Goal: Book appointment/travel/reservation

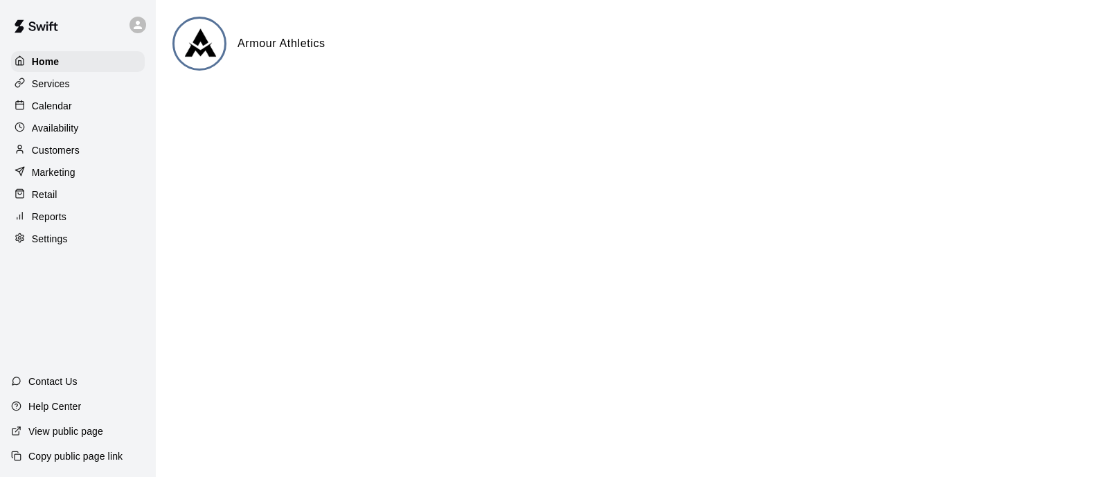
drag, startPoint x: 65, startPoint y: 100, endPoint x: 87, endPoint y: 117, distance: 27.2
click at [65, 100] on div "Calendar" at bounding box center [78, 106] width 134 height 21
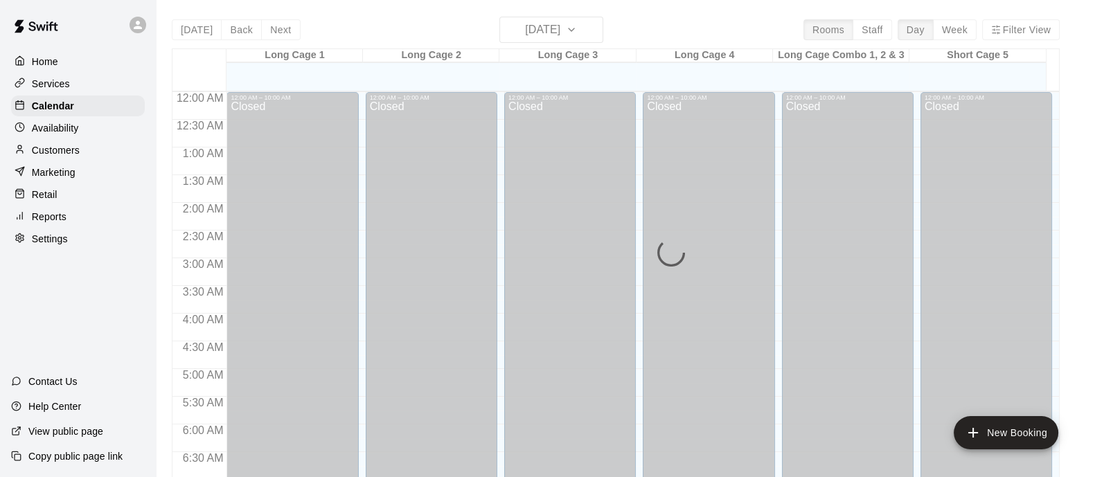
scroll to position [684, 0]
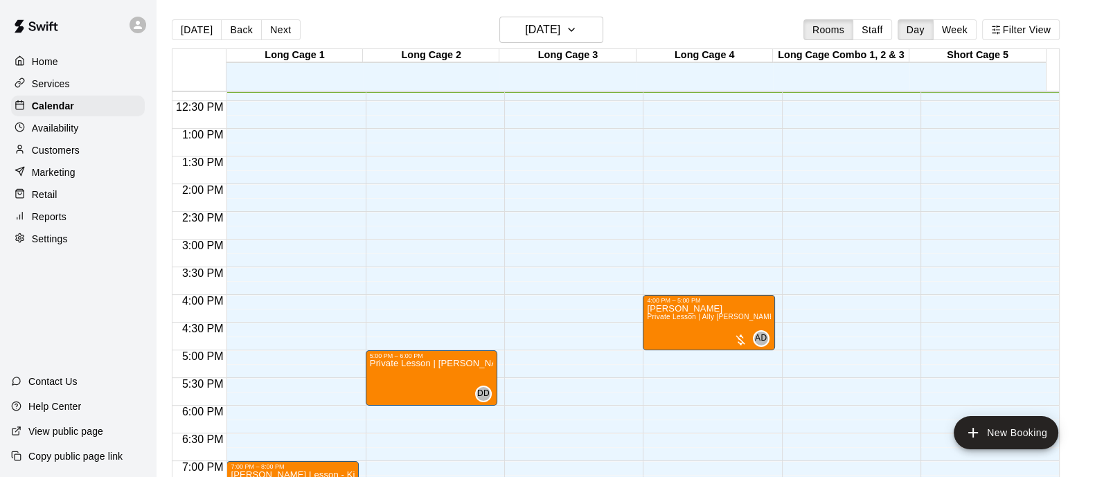
click at [568, 9] on main "[DATE] Back [DATE][DATE] Rooms Staff Day Week Filter View Long Cage 1 10 Wed Lo…" at bounding box center [625, 249] width 939 height 499
click at [560, 21] on h6 "[DATE]" at bounding box center [542, 29] width 35 height 19
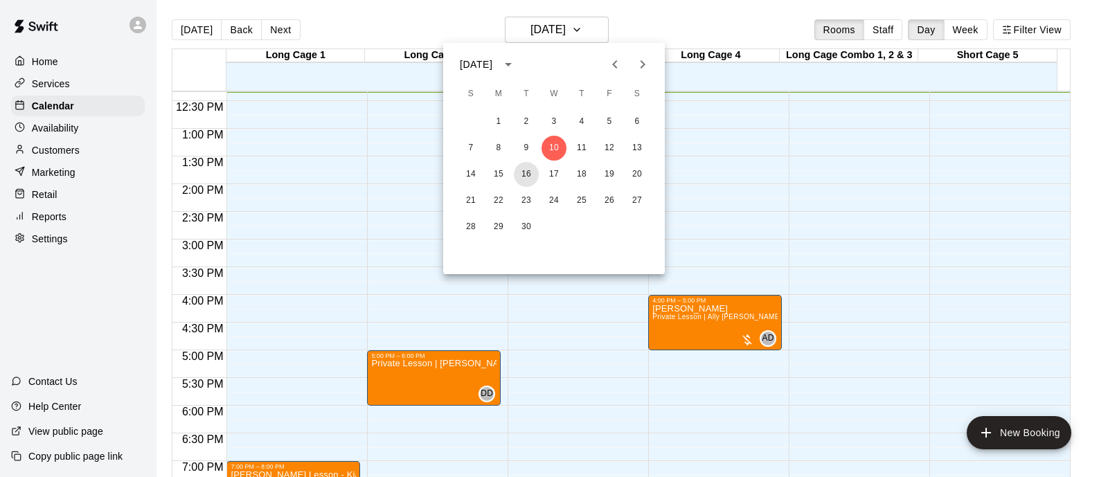
click at [517, 172] on button "16" at bounding box center [526, 174] width 25 height 25
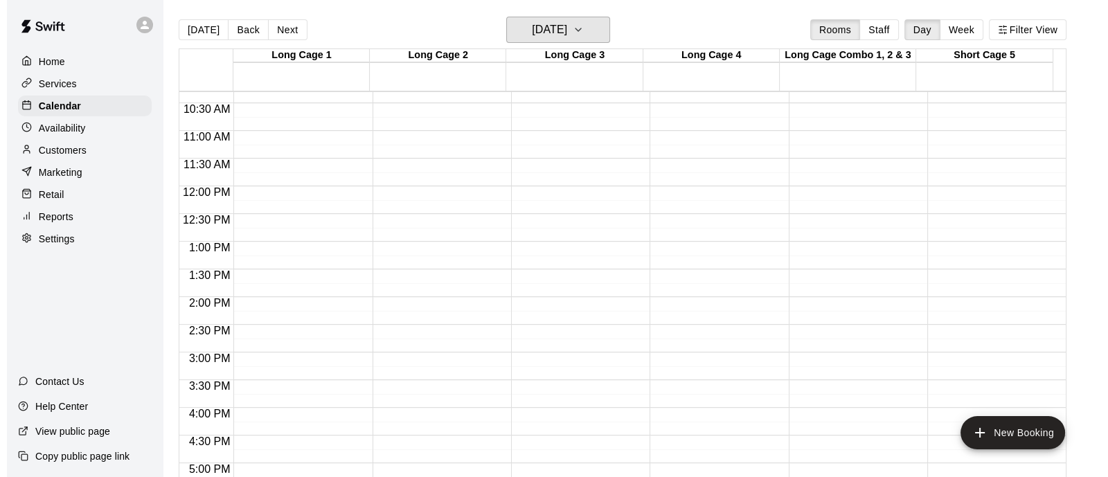
scroll to position [597, 0]
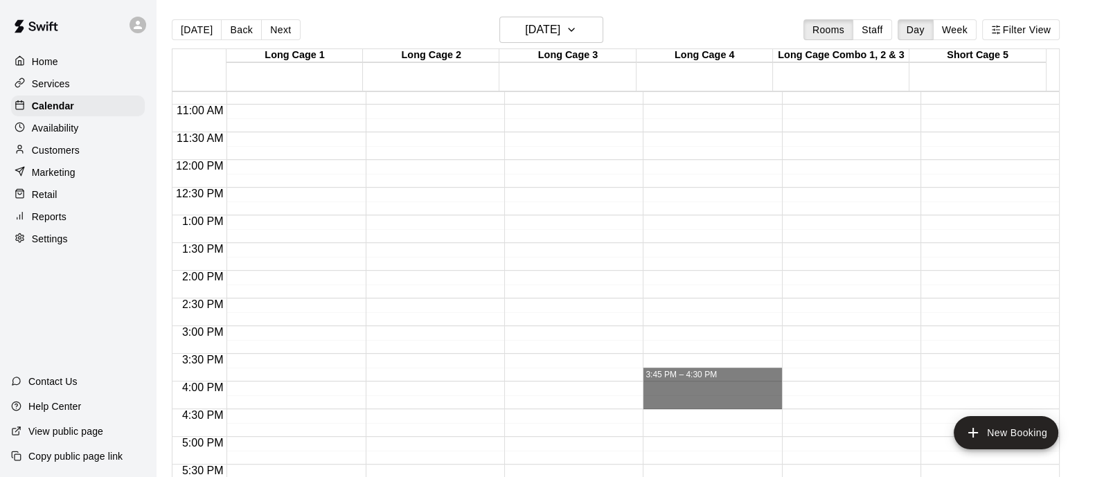
drag, startPoint x: 741, startPoint y: 372, endPoint x: 738, endPoint y: 405, distance: 32.7
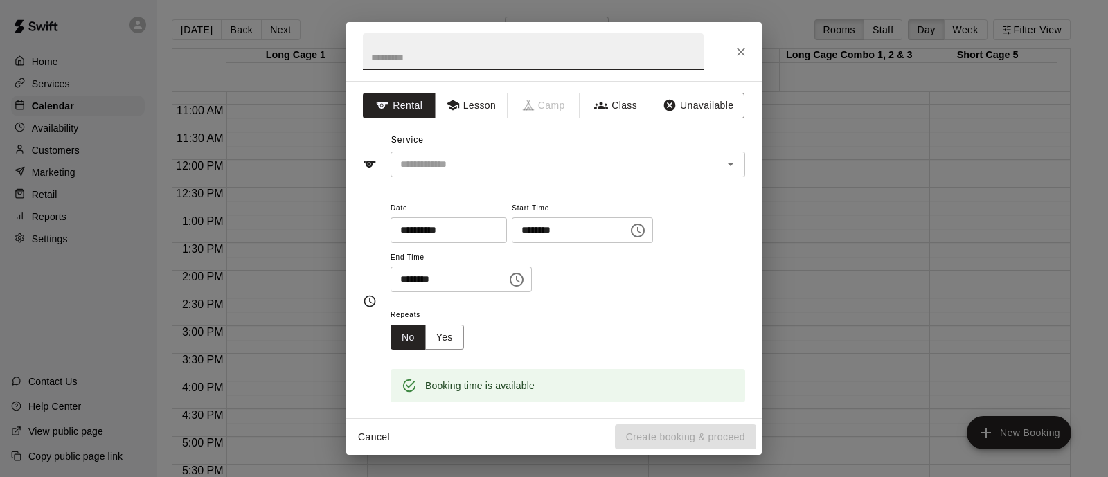
click at [563, 229] on input "********" at bounding box center [565, 231] width 107 height 26
type input "********"
click at [495, 65] on input "text" at bounding box center [533, 51] width 341 height 37
type input "**********"
click at [464, 103] on button "Lesson" at bounding box center [471, 106] width 73 height 26
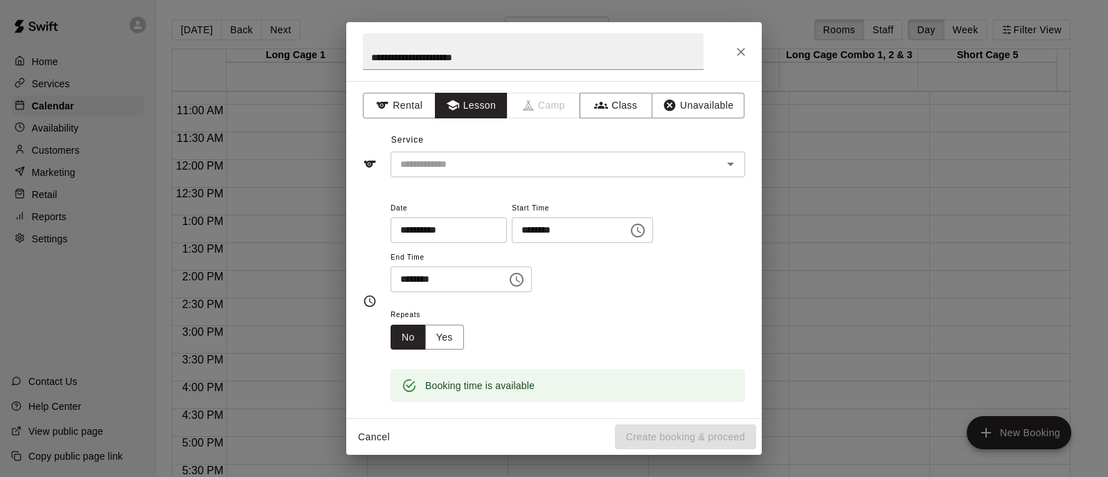
click at [469, 156] on input "text" at bounding box center [547, 164] width 305 height 17
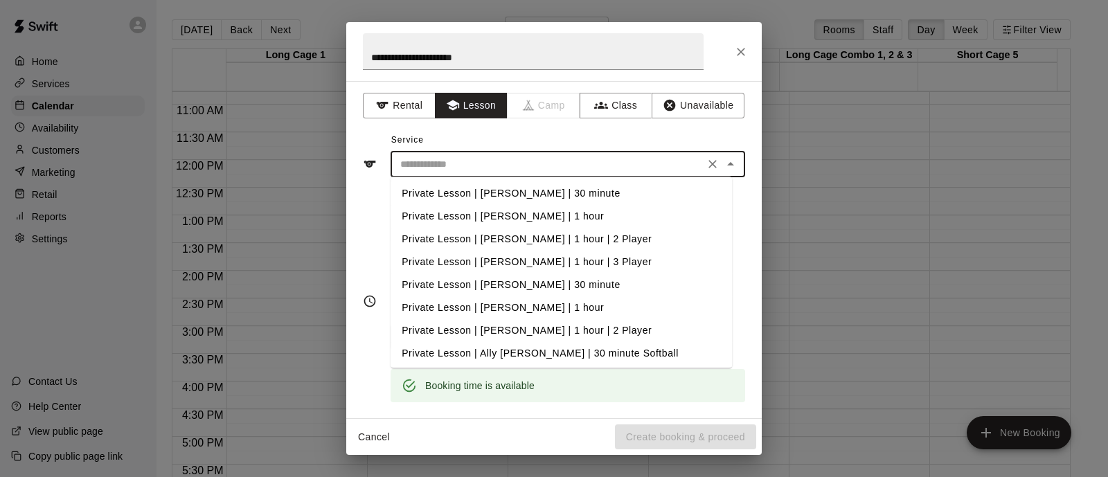
click at [546, 216] on li "Private Lesson | [PERSON_NAME] | 1 hour" at bounding box center [562, 216] width 342 height 23
type input "**********"
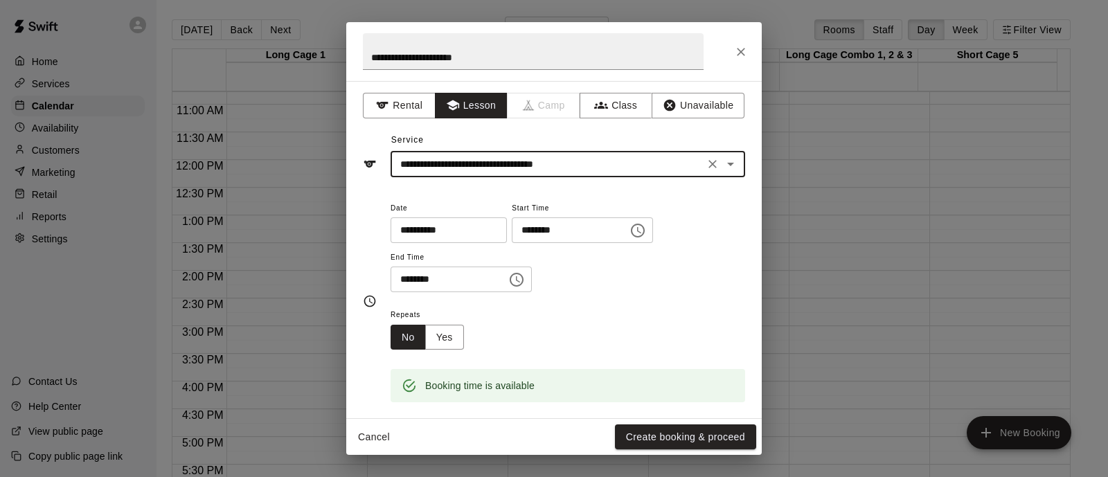
click at [726, 247] on div "**********" at bounding box center [568, 247] width 355 height 94
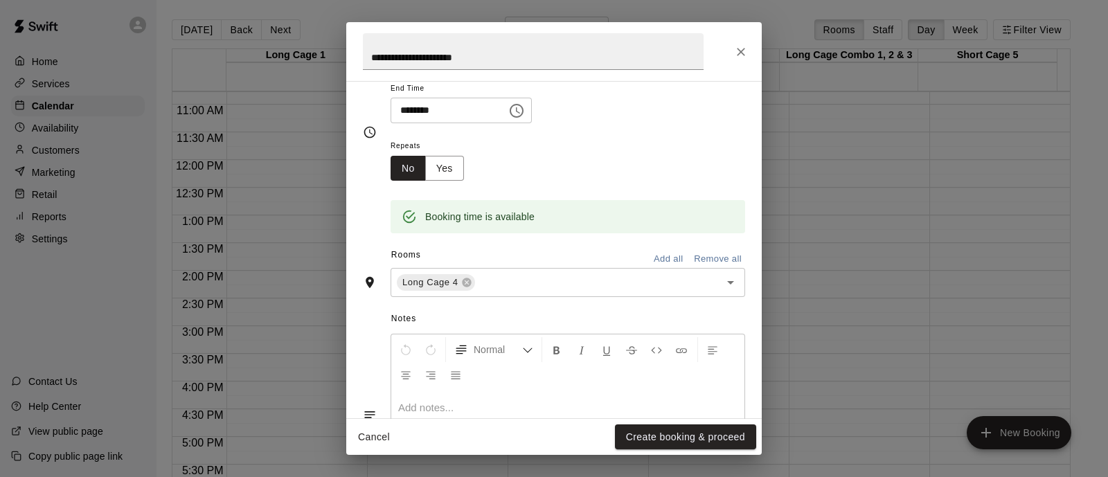
scroll to position [260, 0]
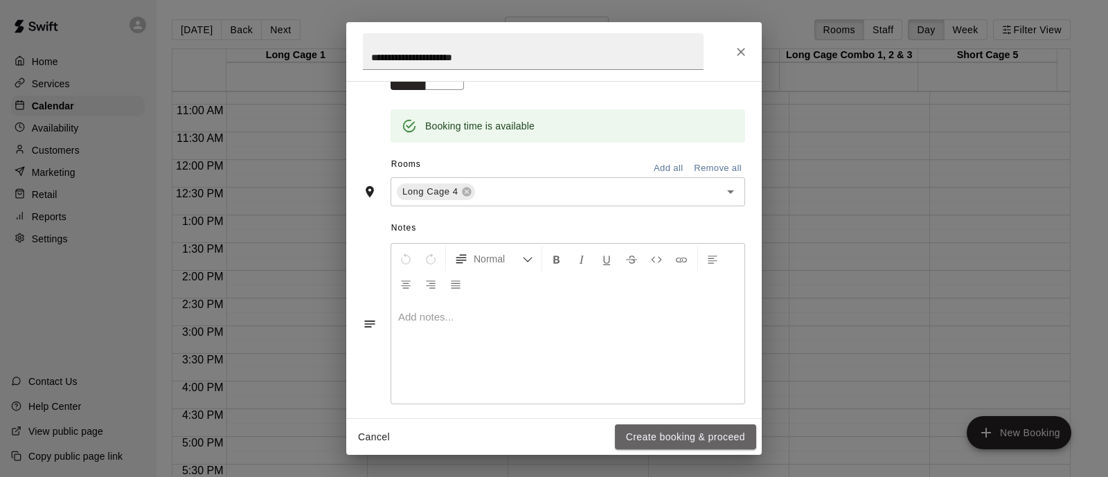
click at [682, 426] on button "Create booking & proceed" at bounding box center [685, 438] width 141 height 26
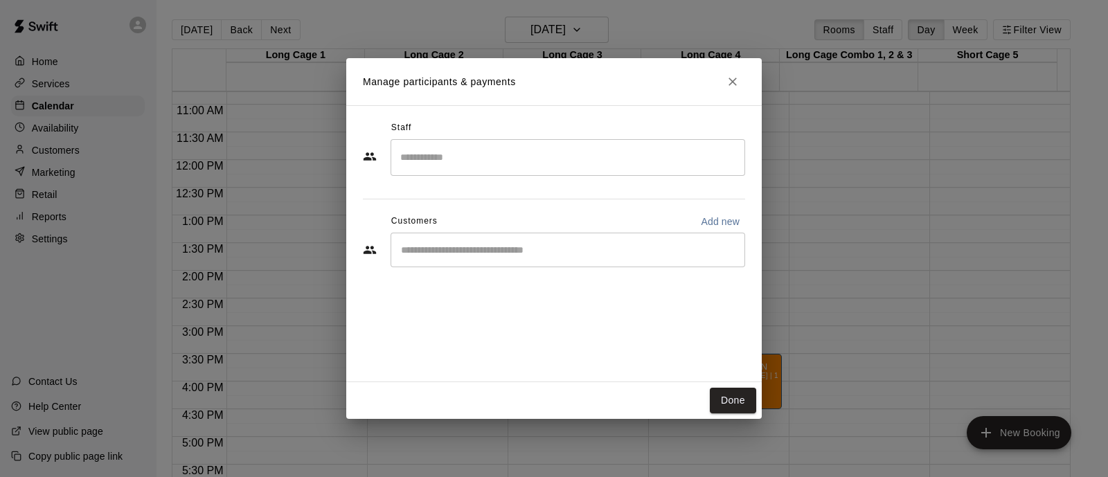
click at [595, 169] on input "Search staff" at bounding box center [568, 157] width 342 height 24
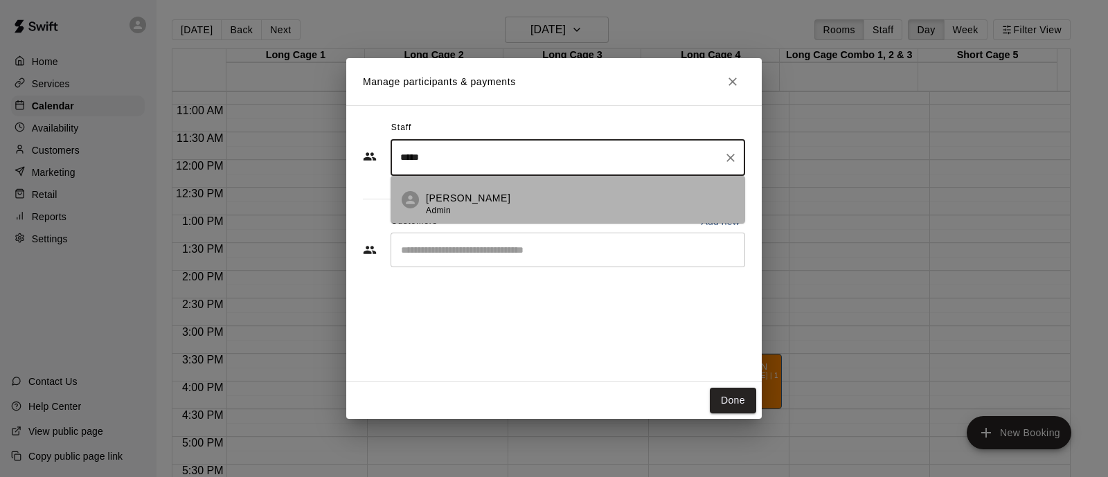
click at [557, 190] on li "[PERSON_NAME] Admin" at bounding box center [568, 199] width 355 height 47
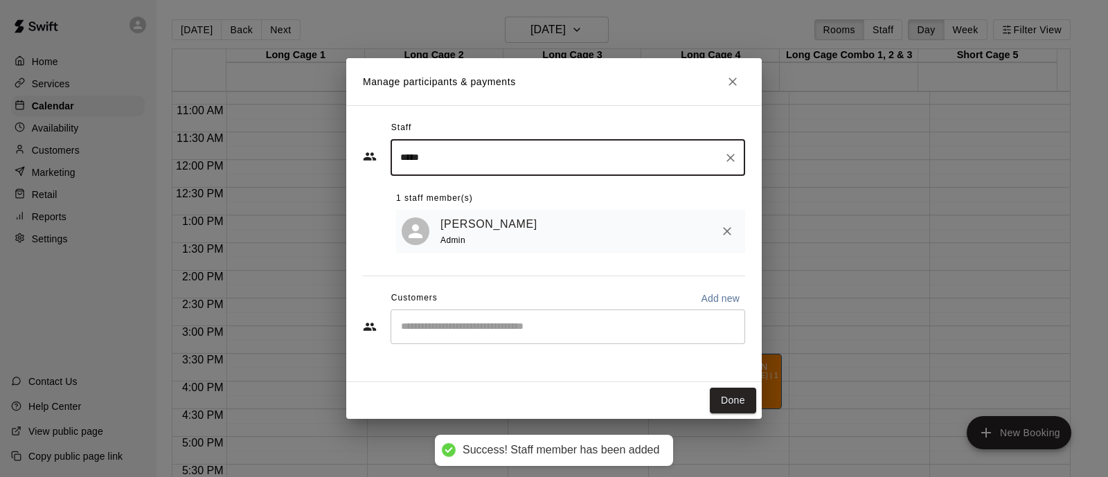
type input "*****"
click at [495, 354] on div "Staff ***** ​ 1 staff member(s) [PERSON_NAME] Admin Customers Add new ​" at bounding box center [554, 237] width 382 height 240
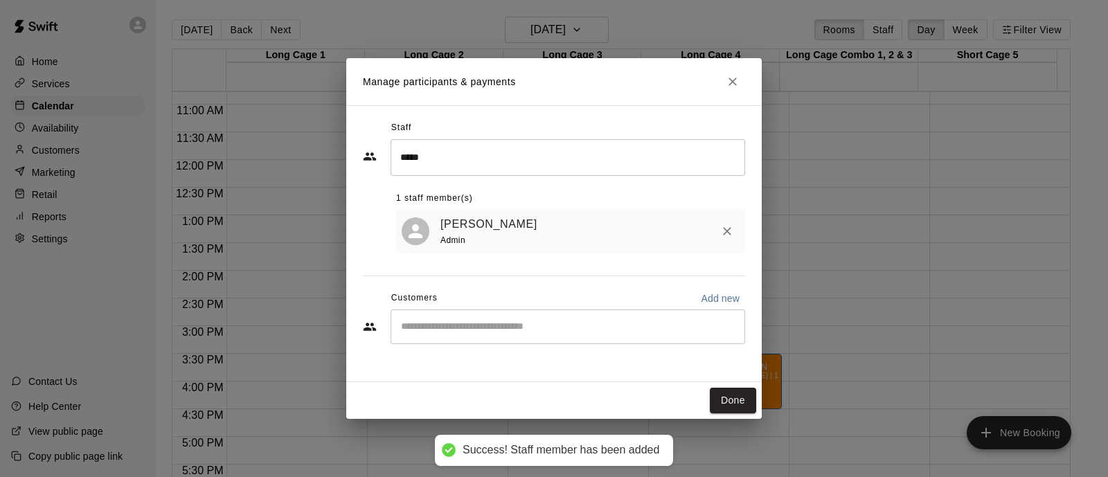
click at [501, 324] on input "Start typing to search customers..." at bounding box center [568, 327] width 342 height 14
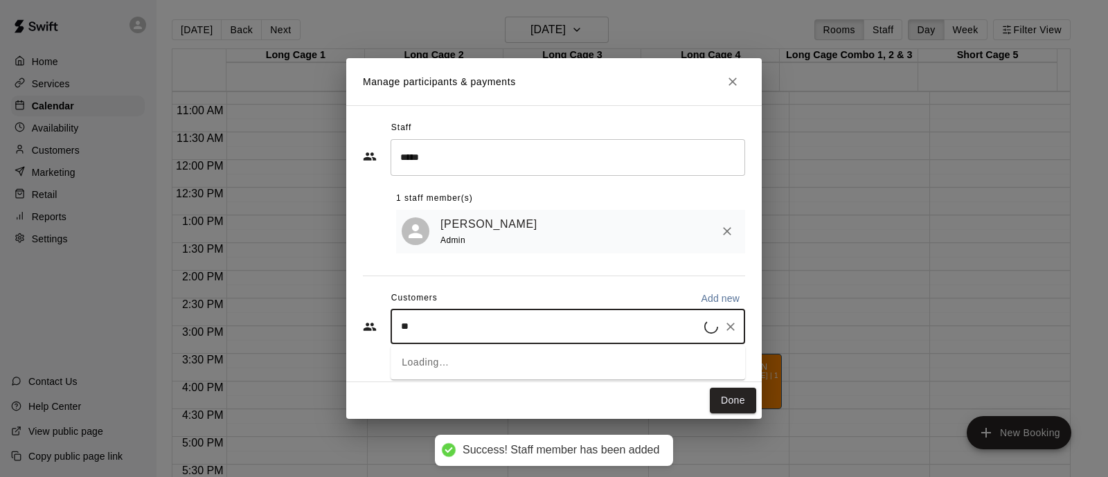
type input "*"
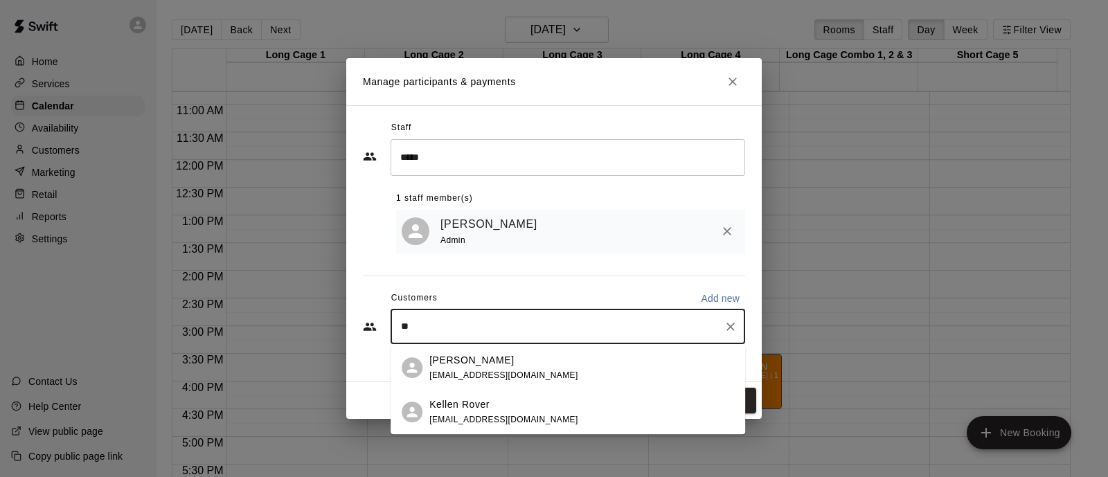
type input "*"
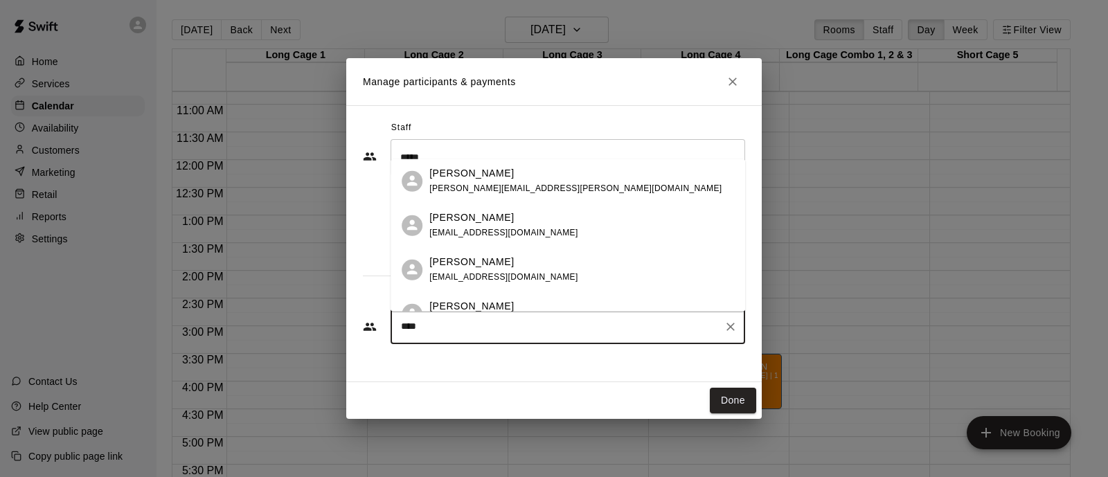
type input "*****"
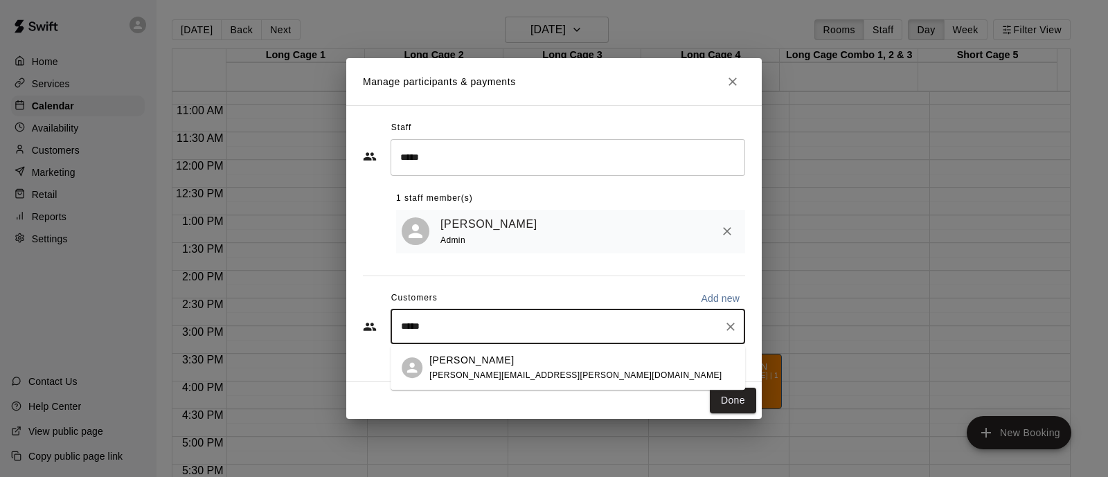
click at [511, 363] on div "[PERSON_NAME]" at bounding box center [575, 360] width 292 height 15
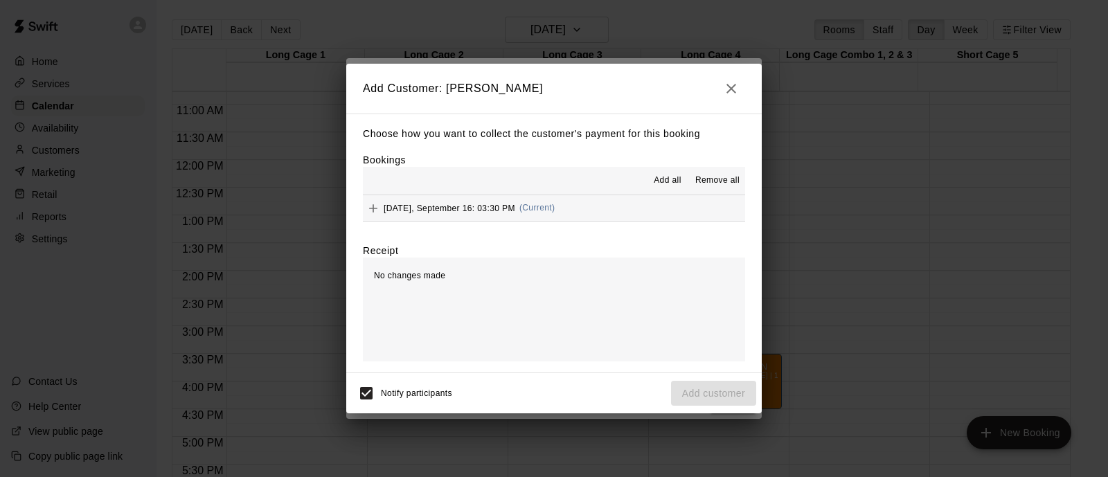
click at [541, 215] on div "[DATE], September 16: 03:30 PM (Current)" at bounding box center [459, 208] width 192 height 21
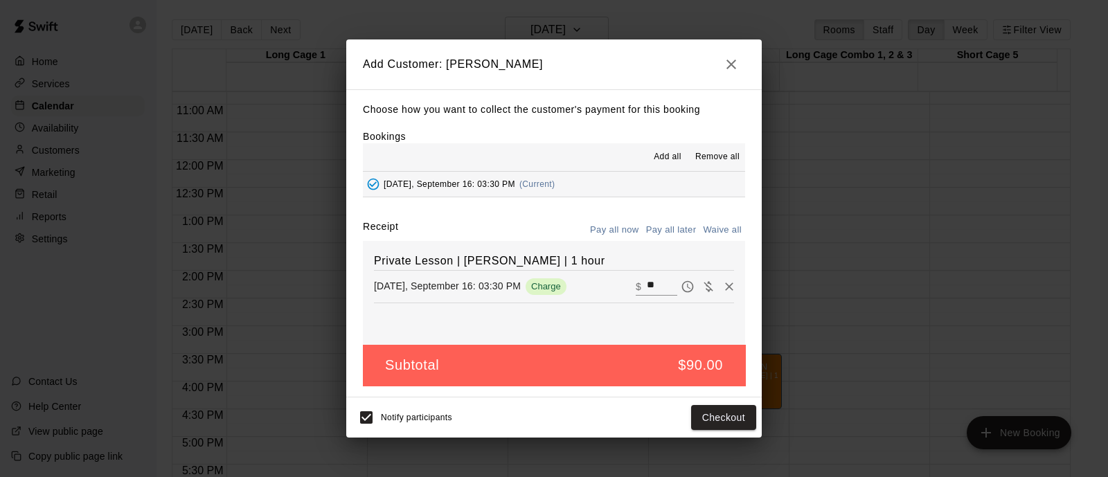
click at [671, 231] on button "Pay all later" at bounding box center [671, 230] width 57 height 21
click at [716, 416] on button "Add customer" at bounding box center [713, 418] width 85 height 26
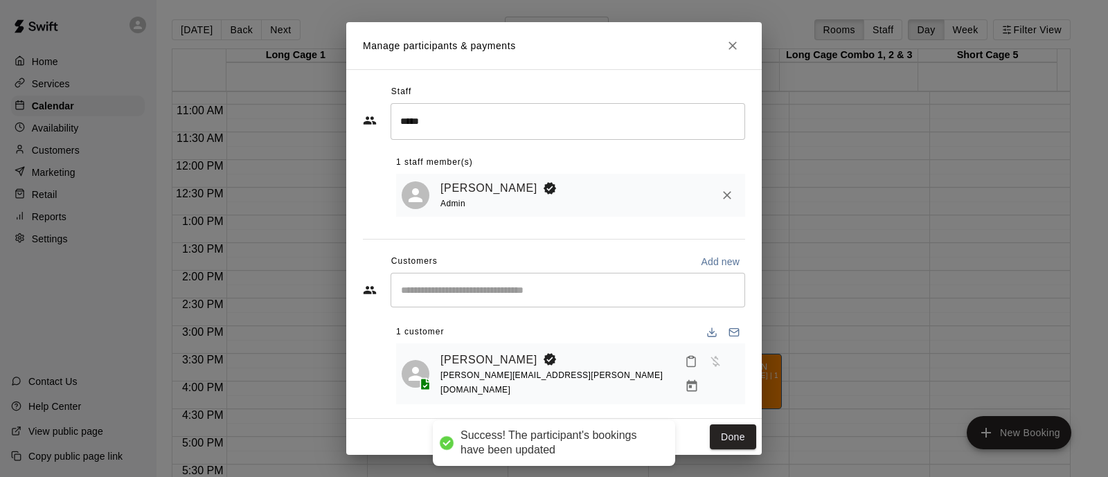
click at [734, 425] on button "Done" at bounding box center [733, 438] width 46 height 26
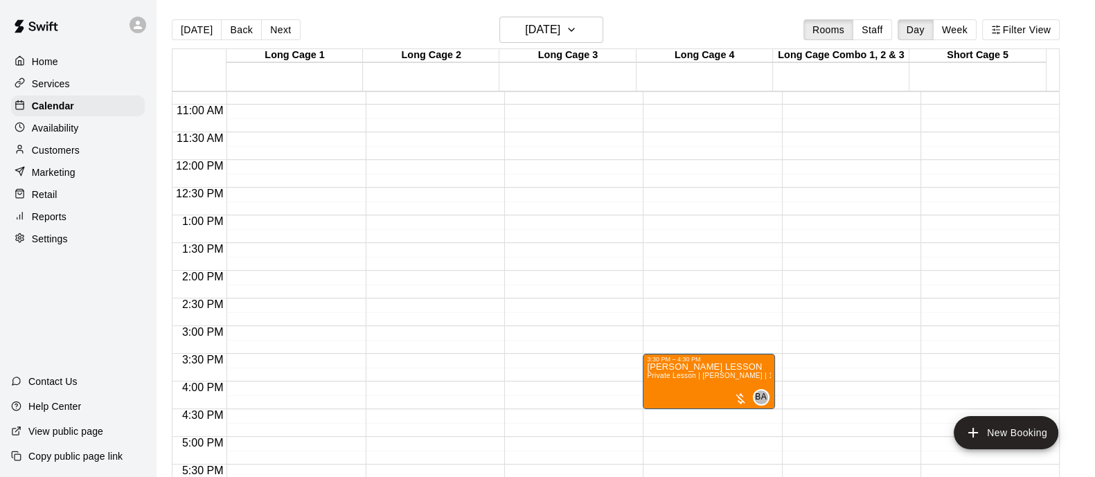
click at [190, 30] on button "[DATE]" at bounding box center [197, 29] width 50 height 21
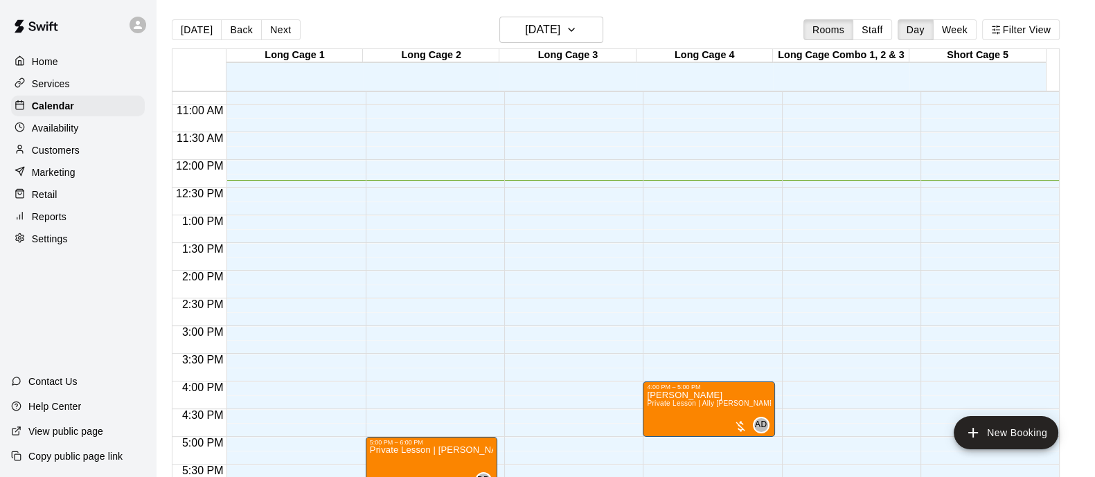
click at [62, 151] on p "Customers" at bounding box center [56, 150] width 48 height 14
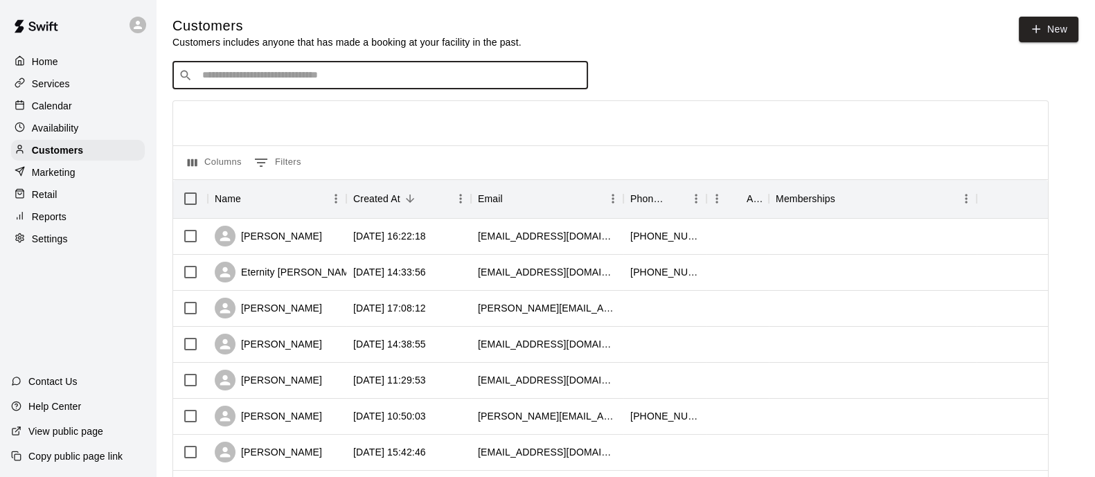
click at [325, 78] on input "Search customers by name or email" at bounding box center [390, 76] width 384 height 14
type input "******"
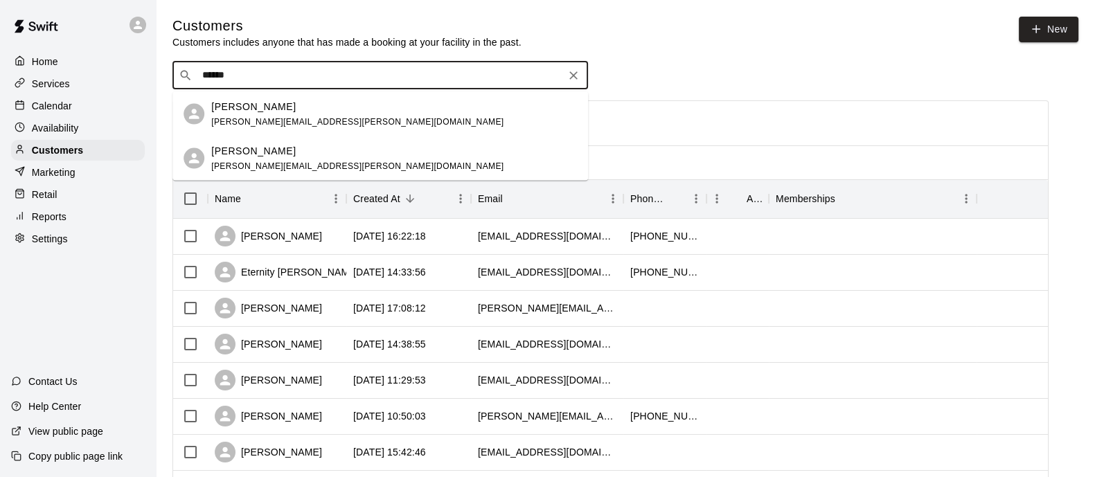
click at [303, 150] on div "[PERSON_NAME]" at bounding box center [357, 150] width 292 height 15
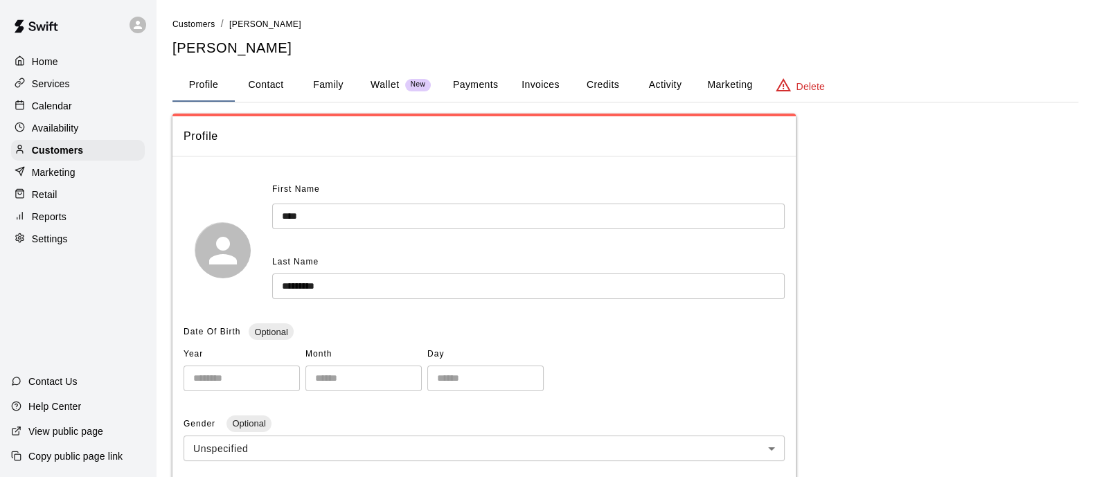
click at [346, 78] on button "Family" at bounding box center [328, 85] width 62 height 33
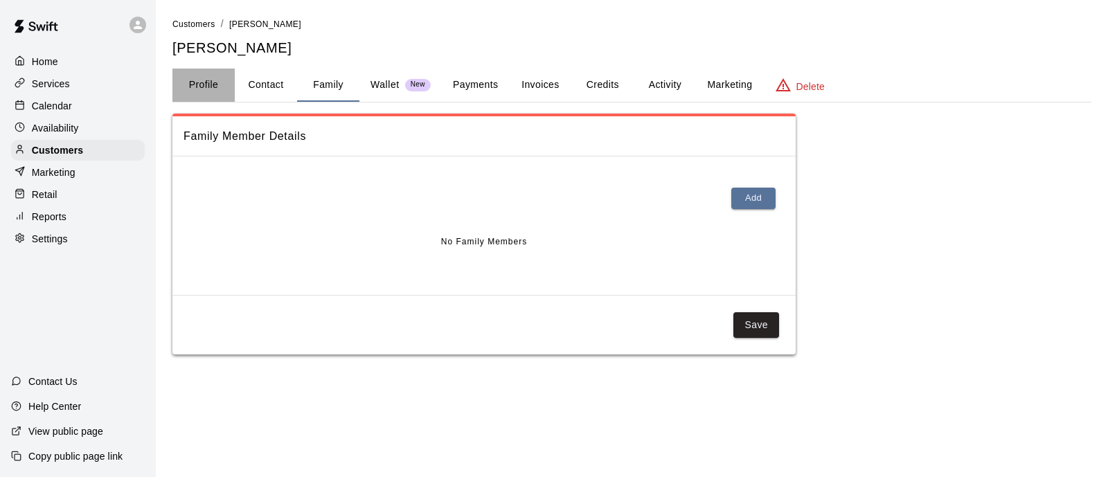
click at [185, 85] on button "Profile" at bounding box center [203, 85] width 62 height 33
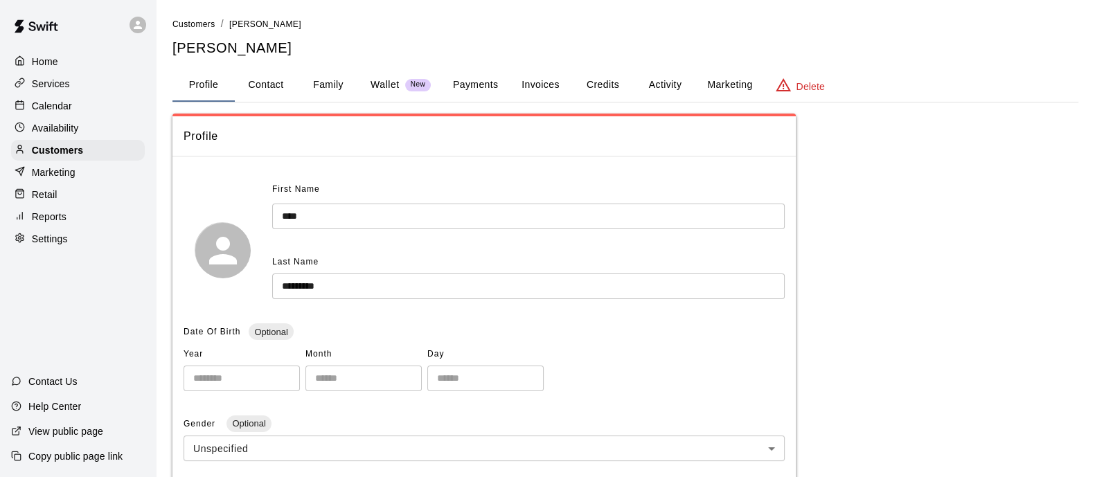
click at [193, 19] on span "Customers" at bounding box center [193, 24] width 43 height 10
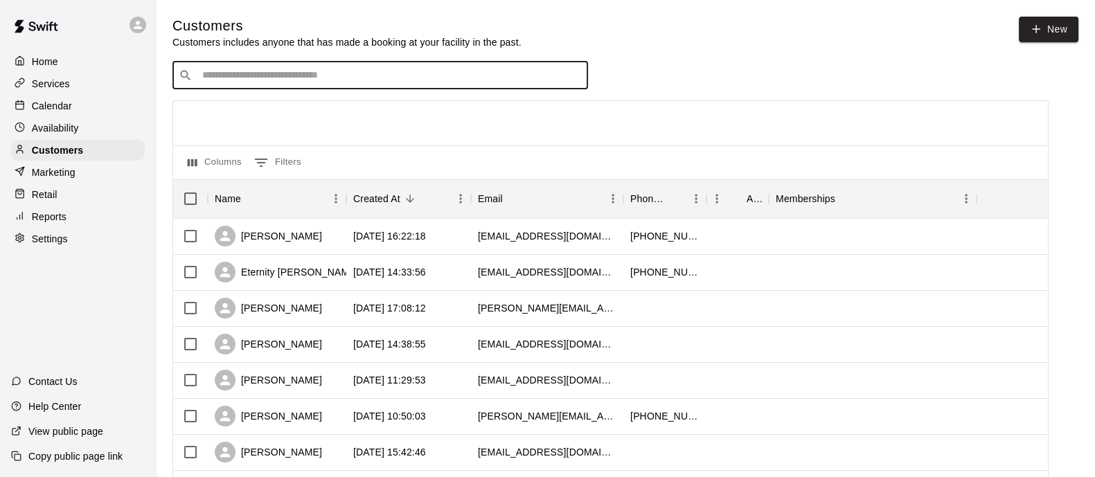
click at [330, 78] on input "Search customers by name or email" at bounding box center [390, 76] width 384 height 14
type input "******"
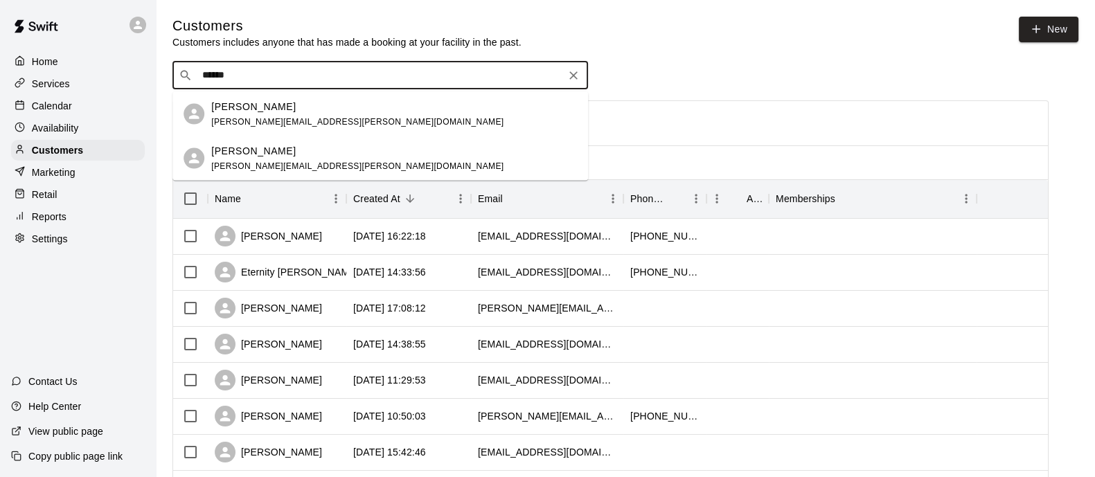
click at [311, 109] on div "[PERSON_NAME]" at bounding box center [357, 106] width 292 height 15
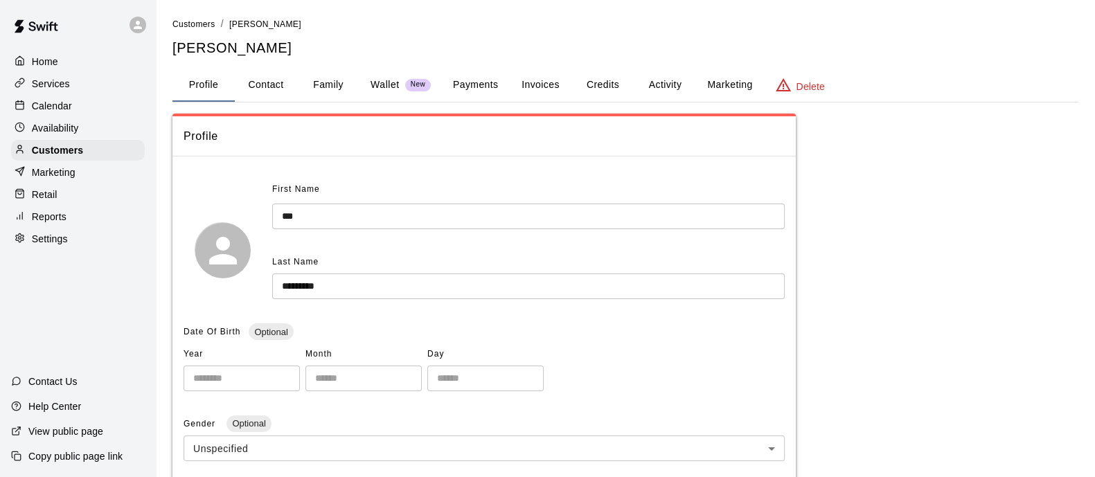
click at [333, 82] on button "Family" at bounding box center [328, 85] width 62 height 33
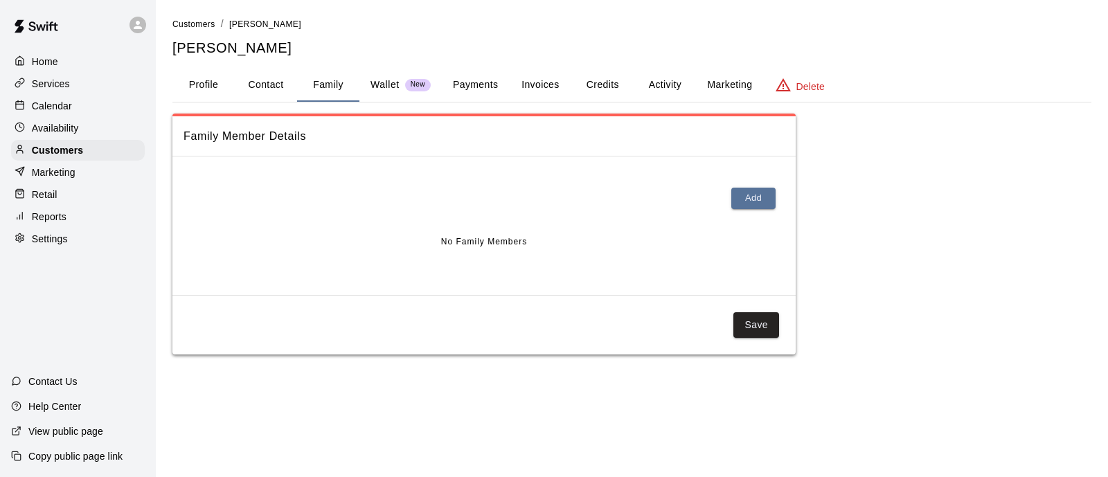
click at [765, 193] on button "Add" at bounding box center [754, 198] width 44 height 21
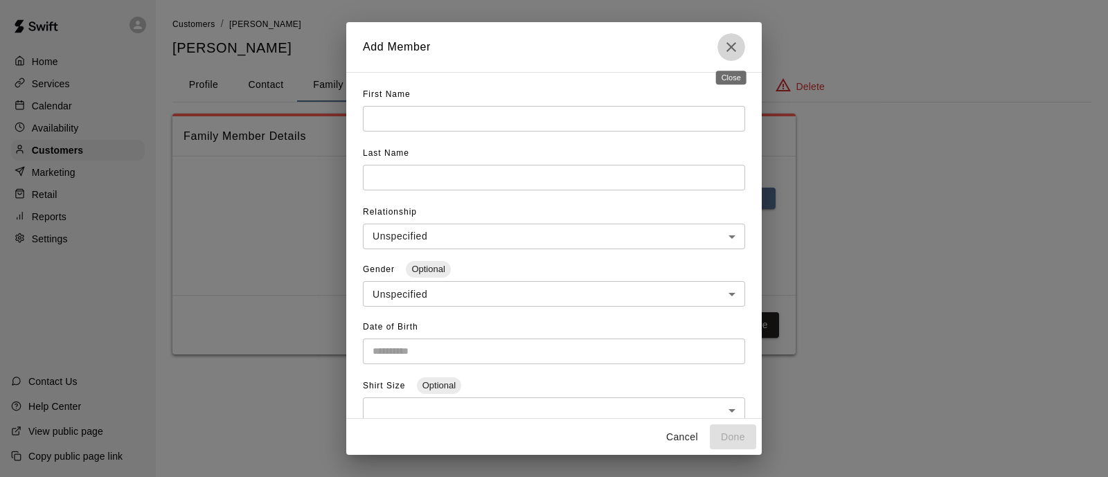
click at [727, 44] on icon "Close" at bounding box center [731, 47] width 17 height 17
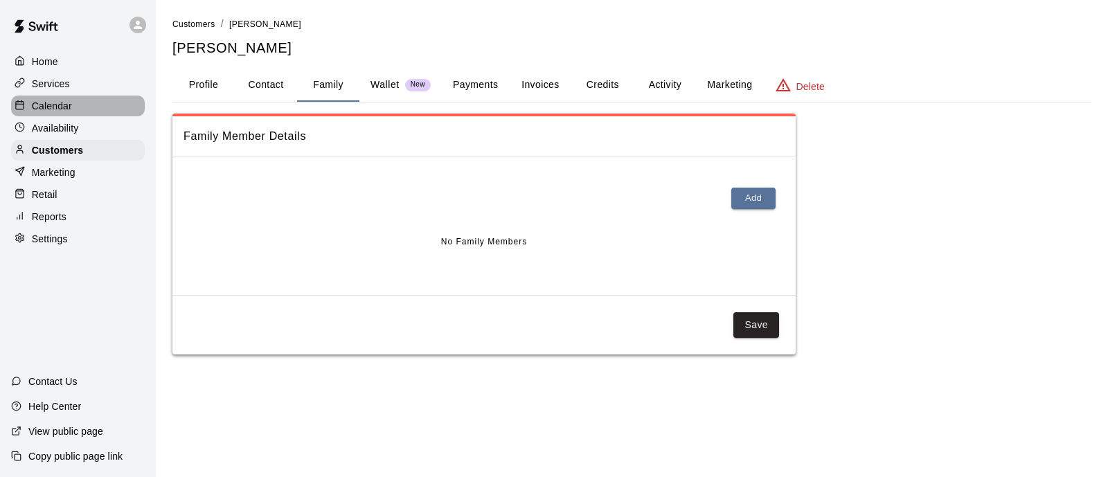
click at [69, 111] on p "Calendar" at bounding box center [52, 106] width 40 height 14
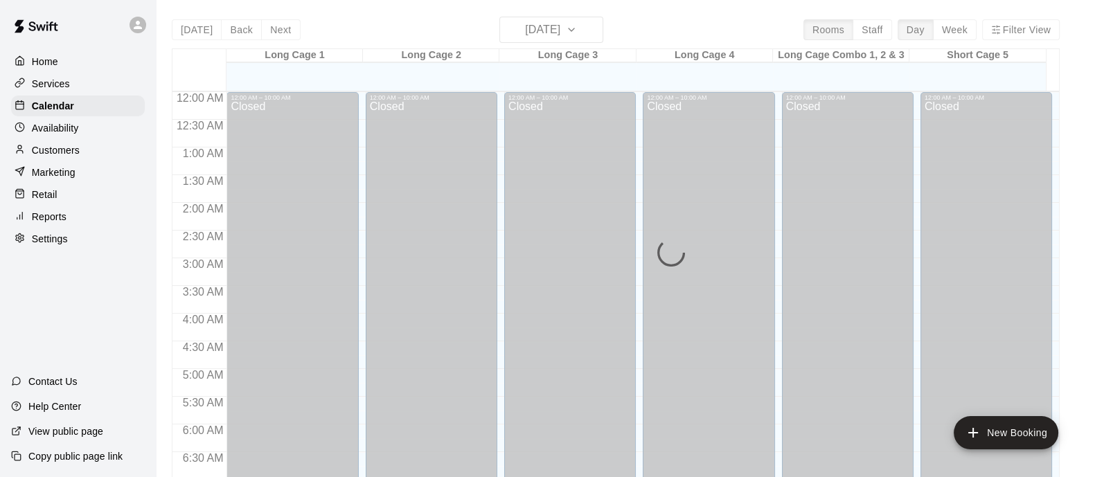
scroll to position [686, 0]
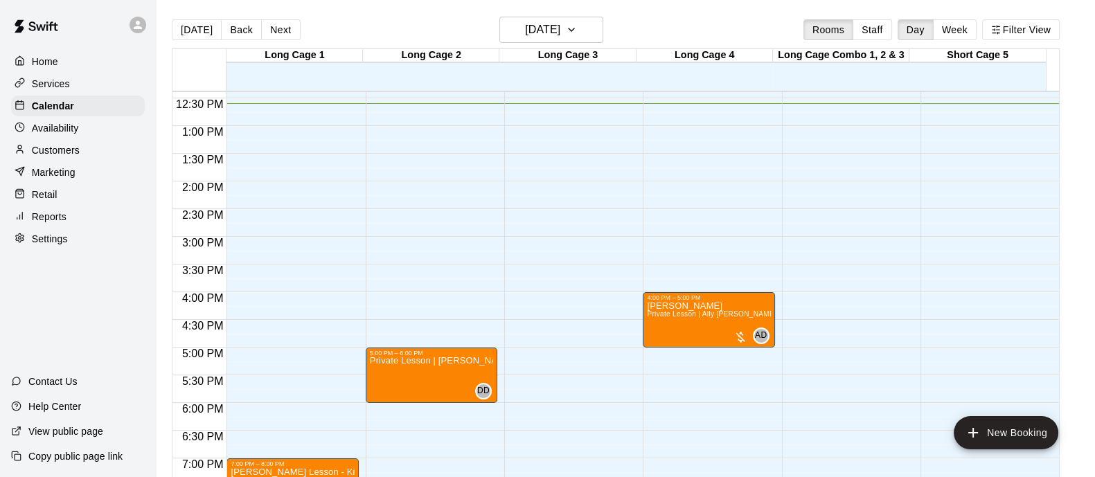
drag, startPoint x: 190, startPoint y: 21, endPoint x: 187, endPoint y: 35, distance: 14.3
click at [190, 21] on button "[DATE]" at bounding box center [197, 29] width 50 height 21
drag, startPoint x: 64, startPoint y: 136, endPoint x: 75, endPoint y: 143, distance: 12.9
click at [64, 135] on p "Availability" at bounding box center [55, 128] width 47 height 14
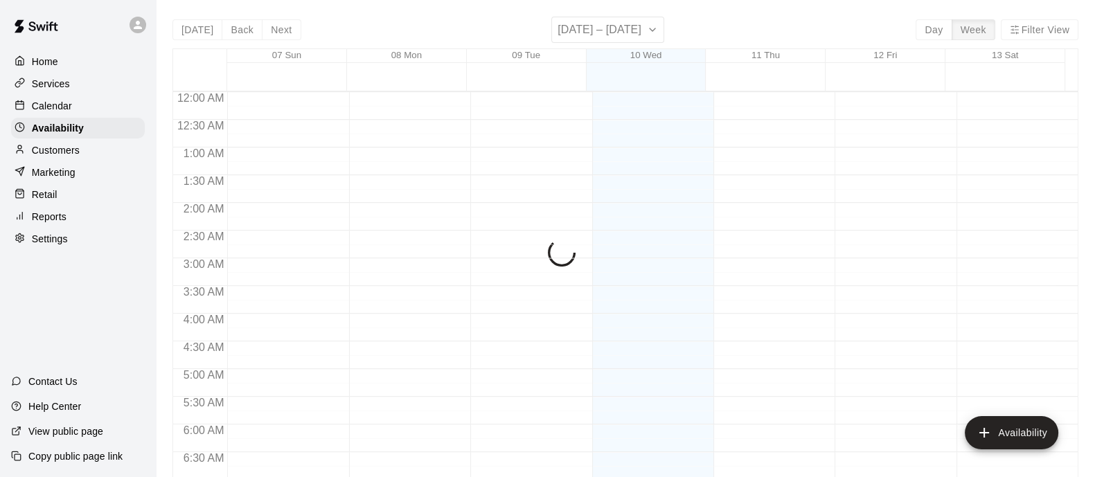
scroll to position [698, 0]
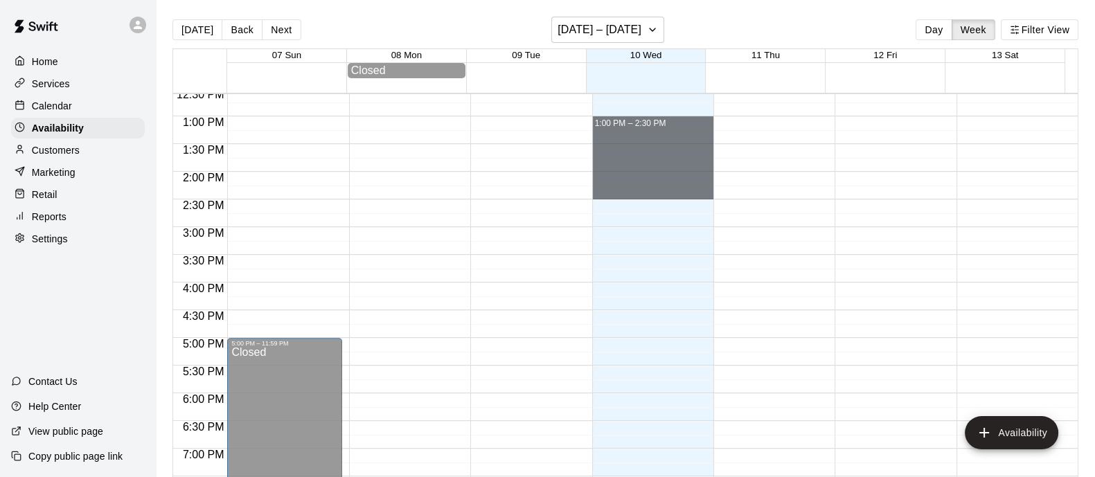
drag, startPoint x: 682, startPoint y: 125, endPoint x: 679, endPoint y: 193, distance: 68.0
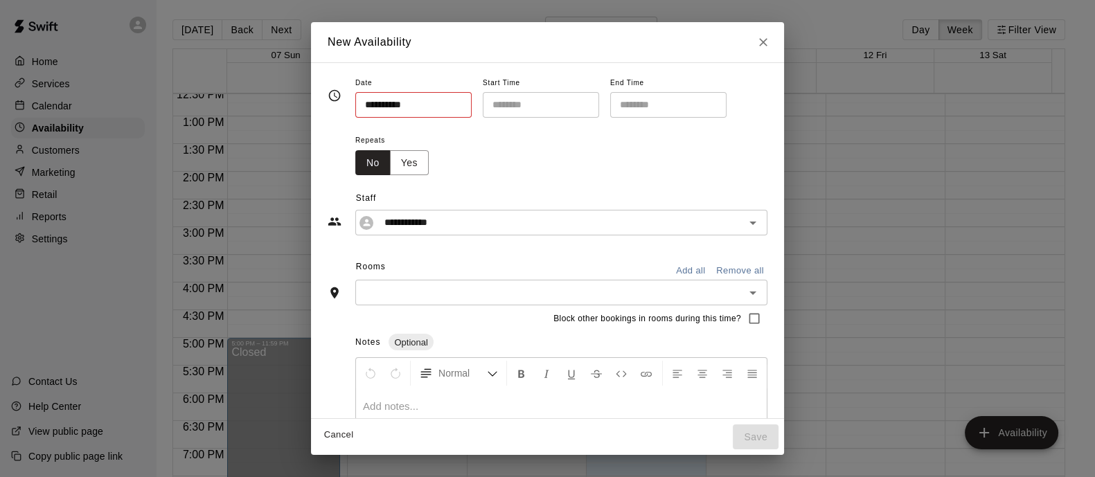
type input "**********"
type input "********"
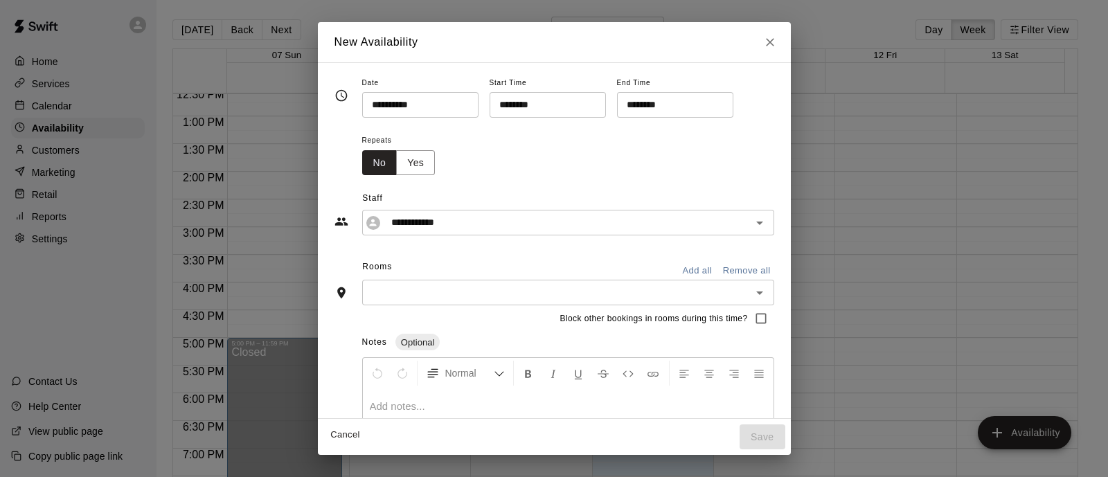
click at [710, 272] on button "Add all" at bounding box center [697, 270] width 44 height 21
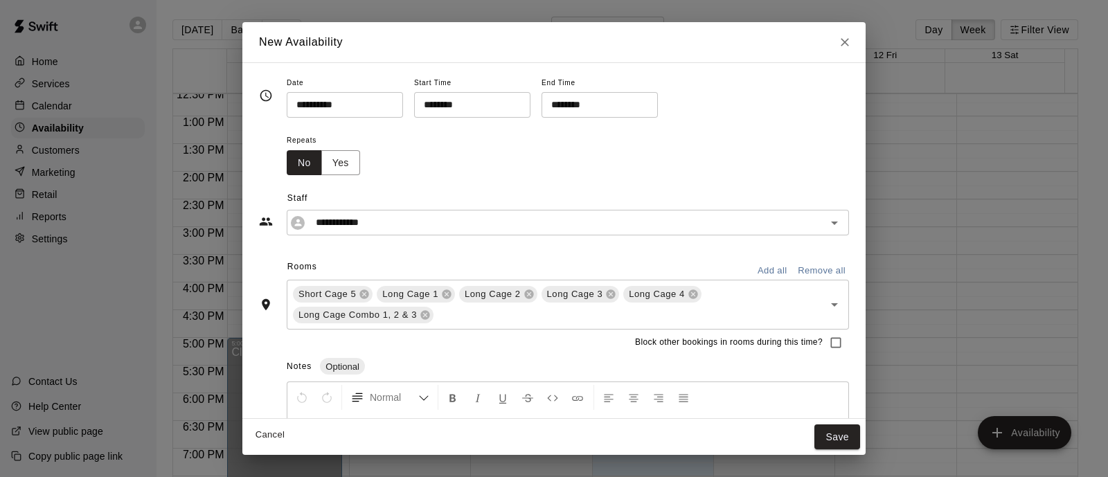
click at [835, 433] on button "Save" at bounding box center [838, 438] width 46 height 26
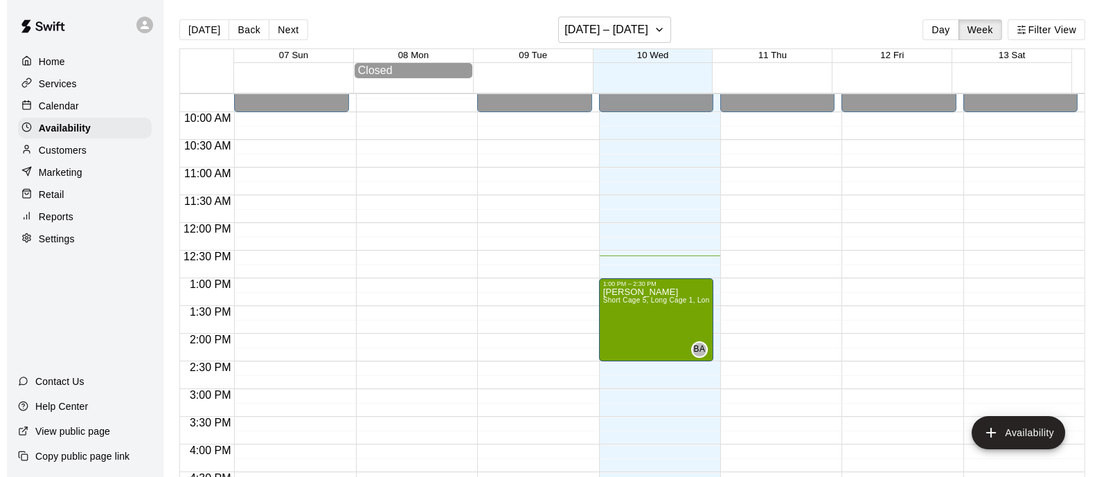
scroll to position [525, 0]
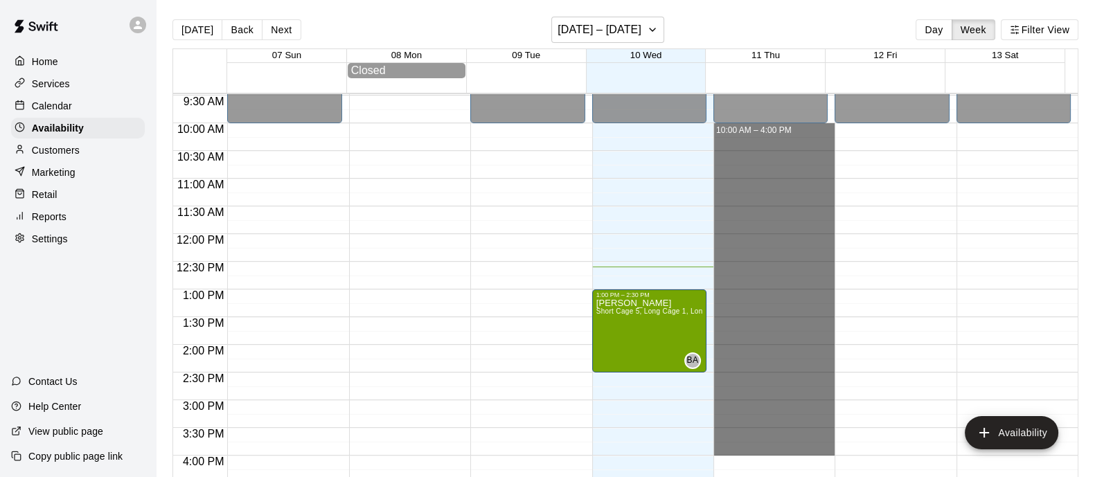
drag, startPoint x: 768, startPoint y: 133, endPoint x: 772, endPoint y: 447, distance: 313.8
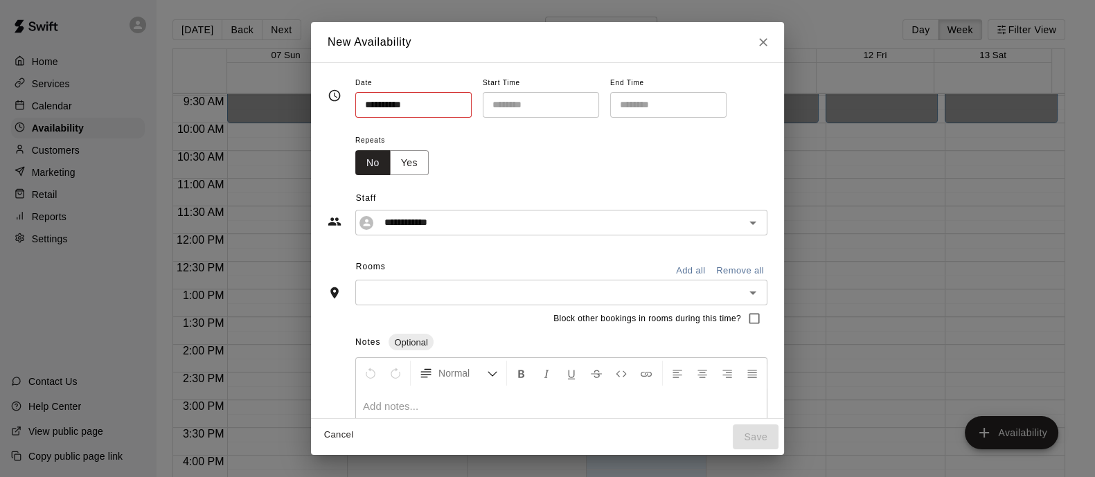
type input "**********"
type input "********"
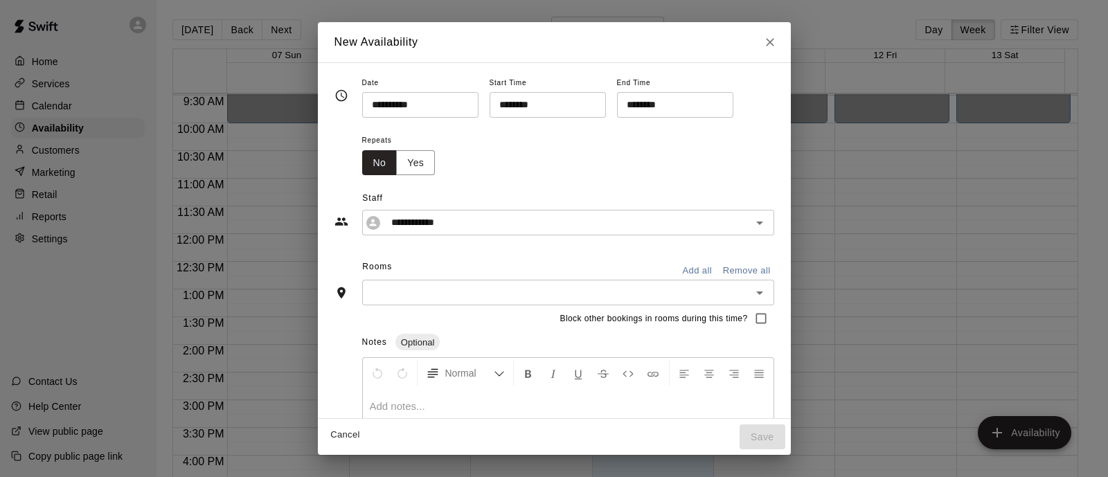
click at [706, 269] on button "Add all" at bounding box center [697, 270] width 44 height 21
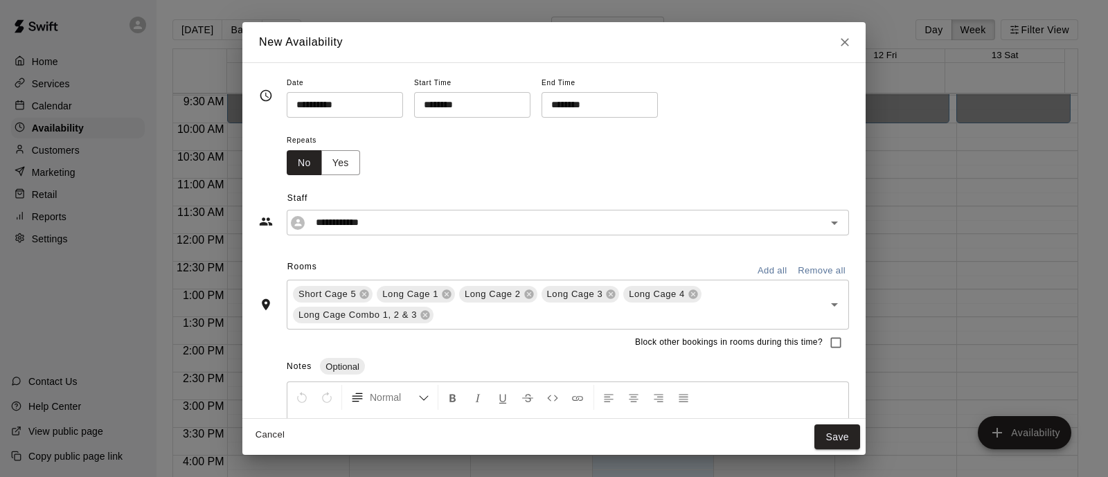
click at [832, 434] on button "Save" at bounding box center [838, 438] width 46 height 26
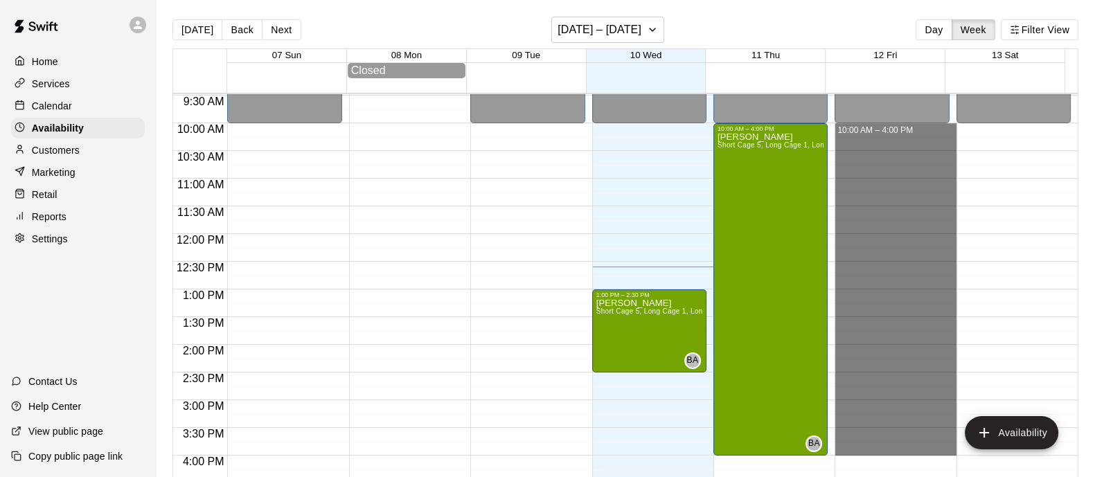
drag, startPoint x: 878, startPoint y: 131, endPoint x: 887, endPoint y: 454, distance: 322.9
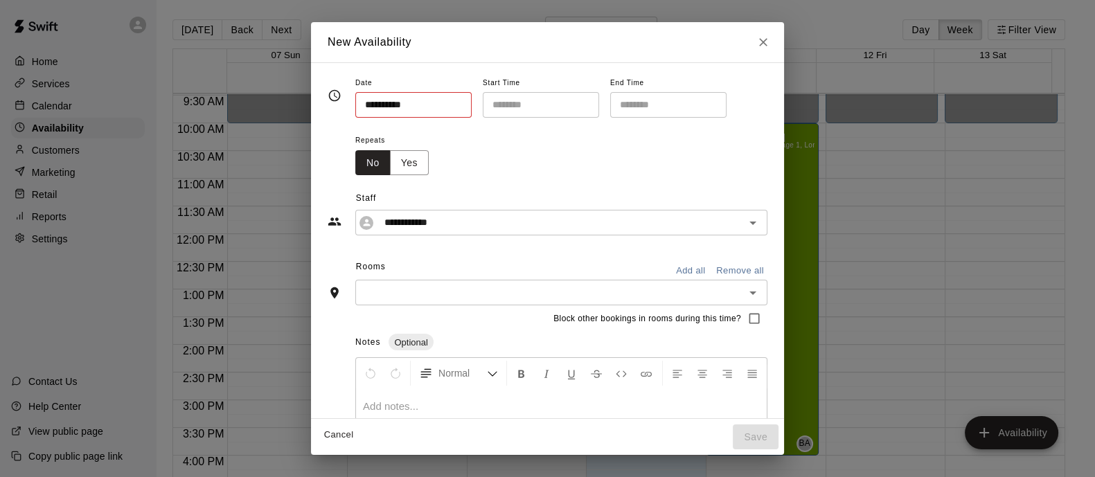
type input "**********"
type input "********"
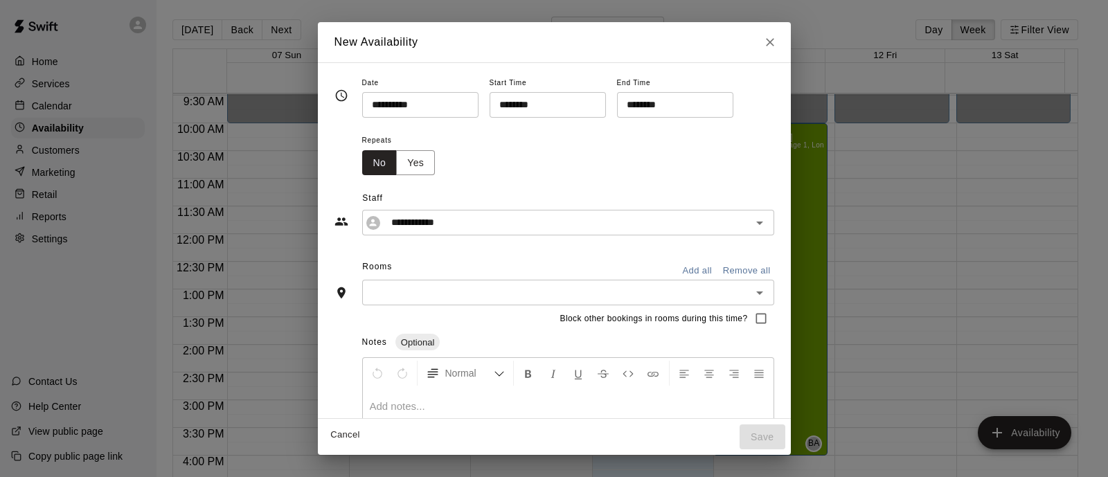
click at [724, 102] on input "********" at bounding box center [670, 105] width 107 height 26
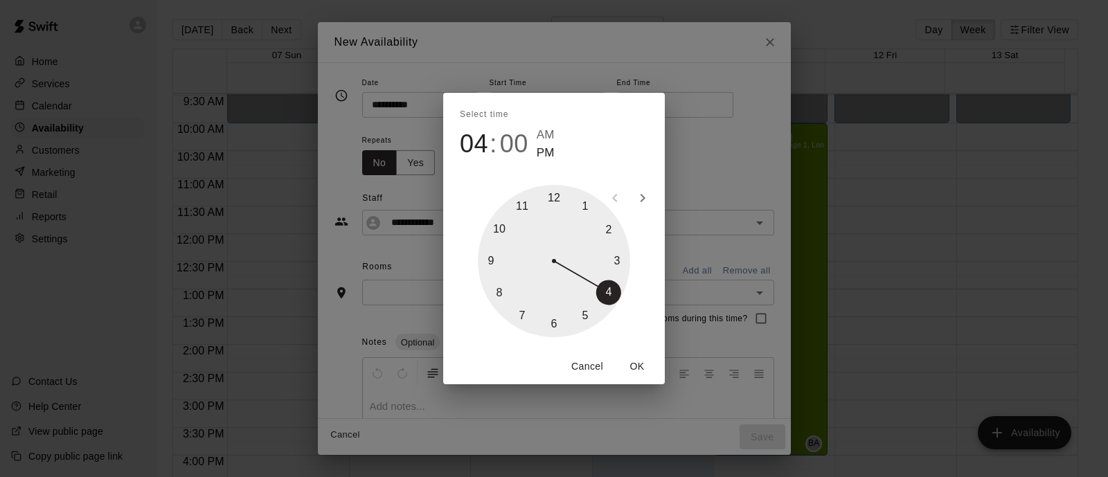
drag, startPoint x: 610, startPoint y: 258, endPoint x: 617, endPoint y: 259, distance: 7.1
click at [610, 258] on div at bounding box center [554, 261] width 152 height 152
type input "********"
drag, startPoint x: 634, startPoint y: 369, endPoint x: 641, endPoint y: 369, distance: 7.7
click at [636, 370] on button "OK" at bounding box center [637, 367] width 44 height 26
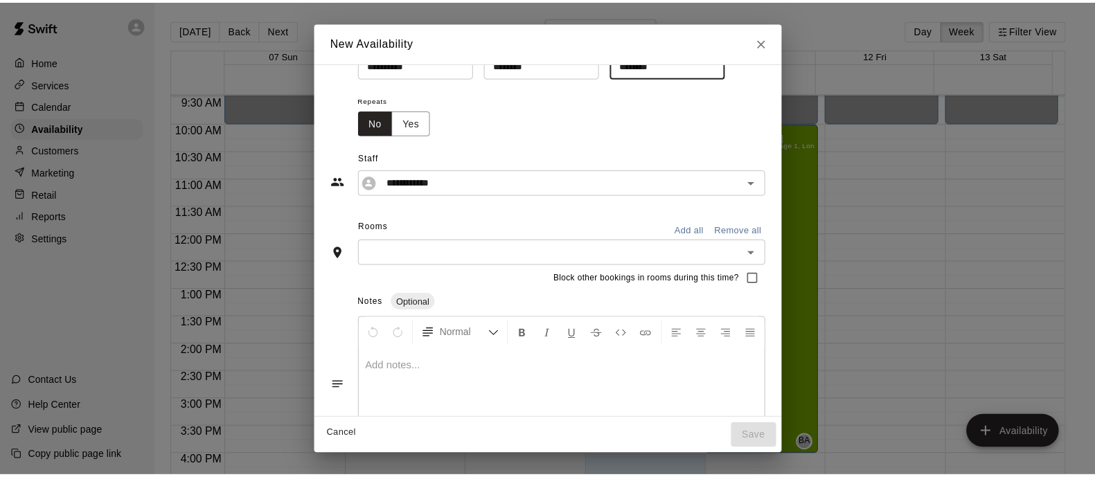
scroll to position [89, 0]
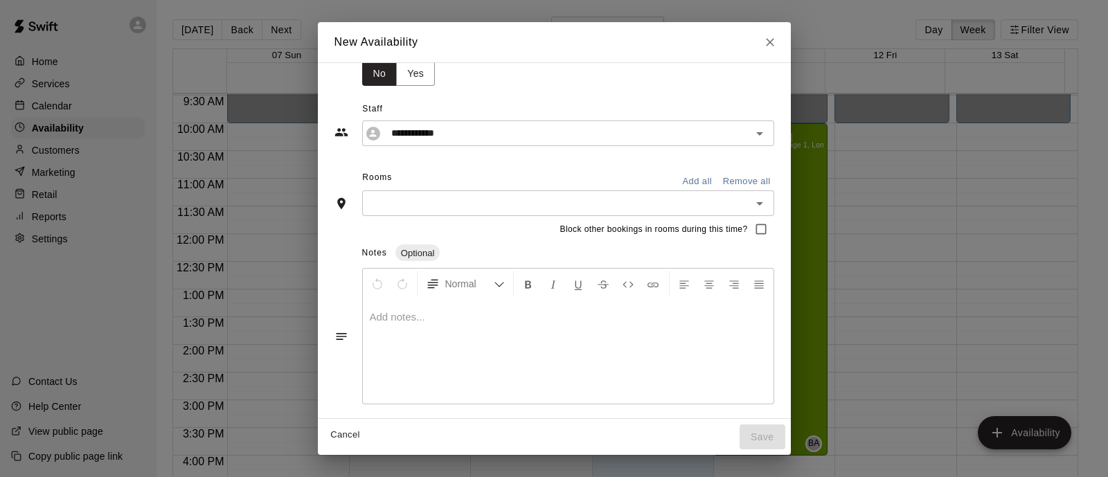
click at [686, 177] on button "Add all" at bounding box center [697, 181] width 44 height 21
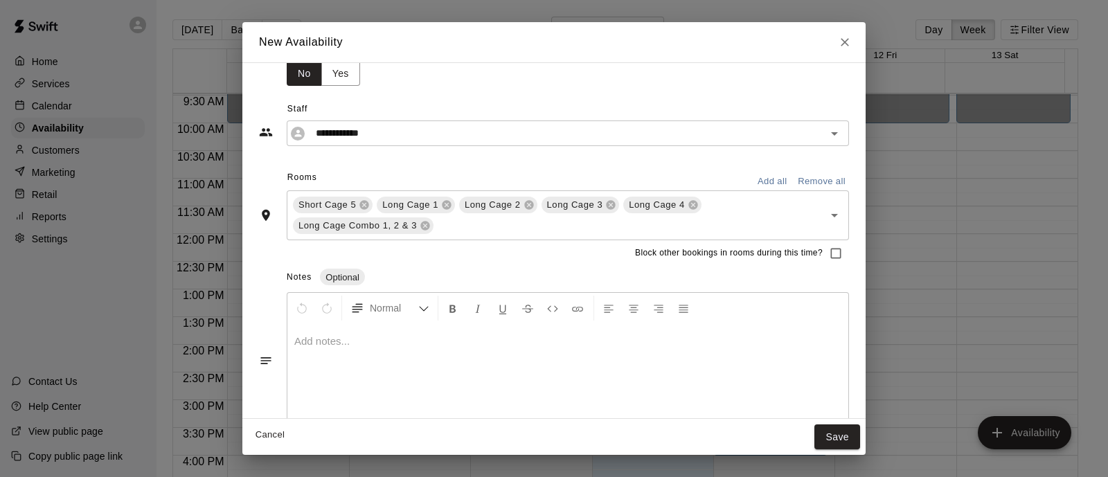
click at [825, 438] on button "Save" at bounding box center [838, 438] width 46 height 26
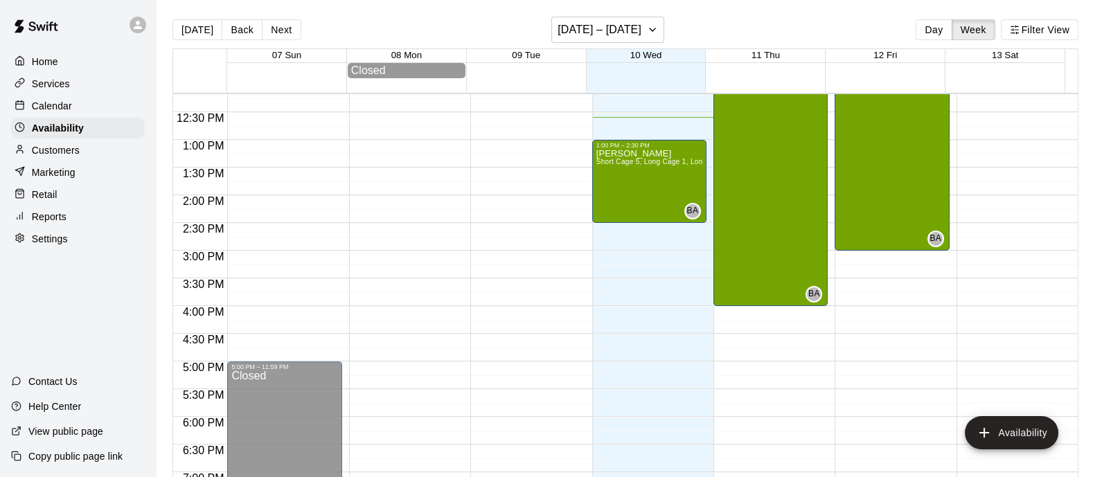
scroll to position [698, 0]
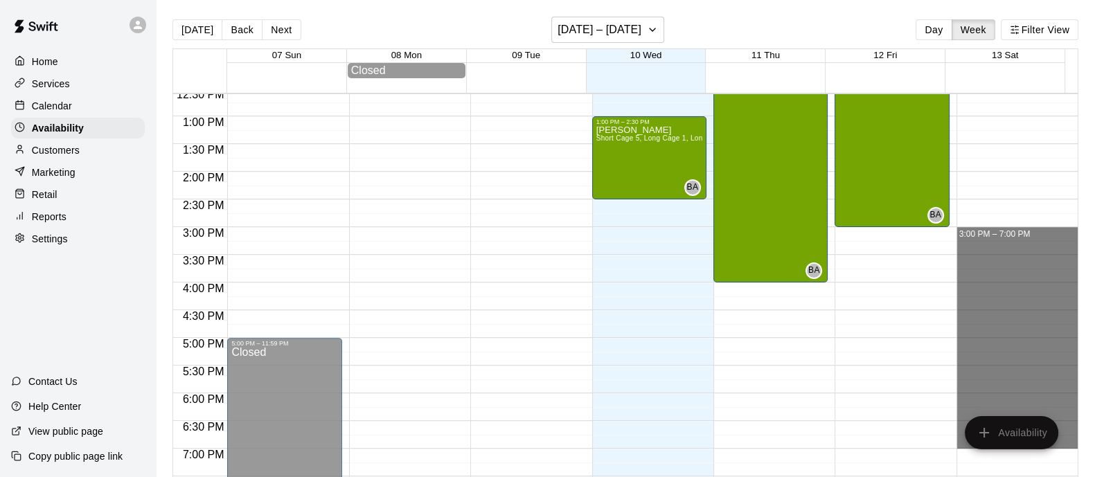
drag, startPoint x: 1031, startPoint y: 260, endPoint x: 1018, endPoint y: 448, distance: 188.9
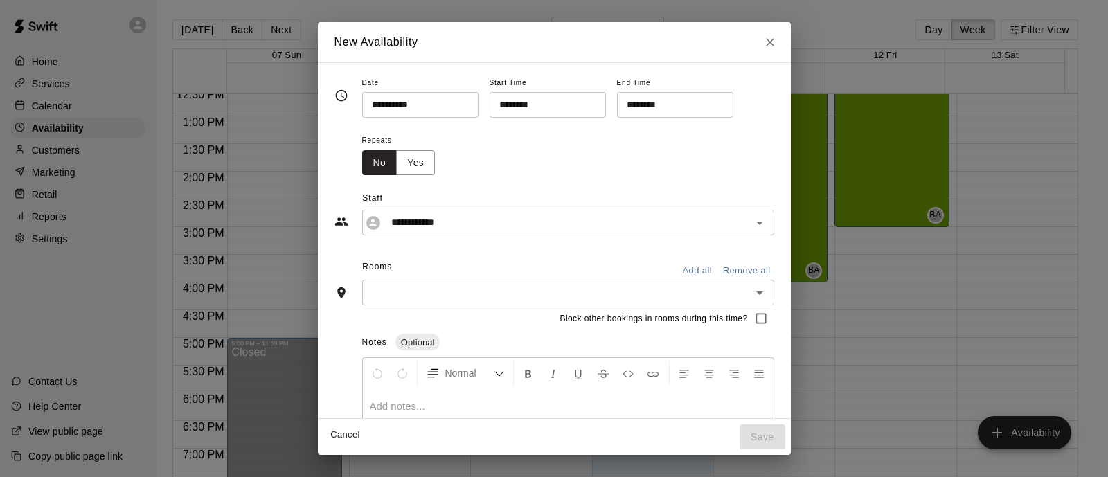
click at [703, 271] on button "Add all" at bounding box center [697, 270] width 44 height 21
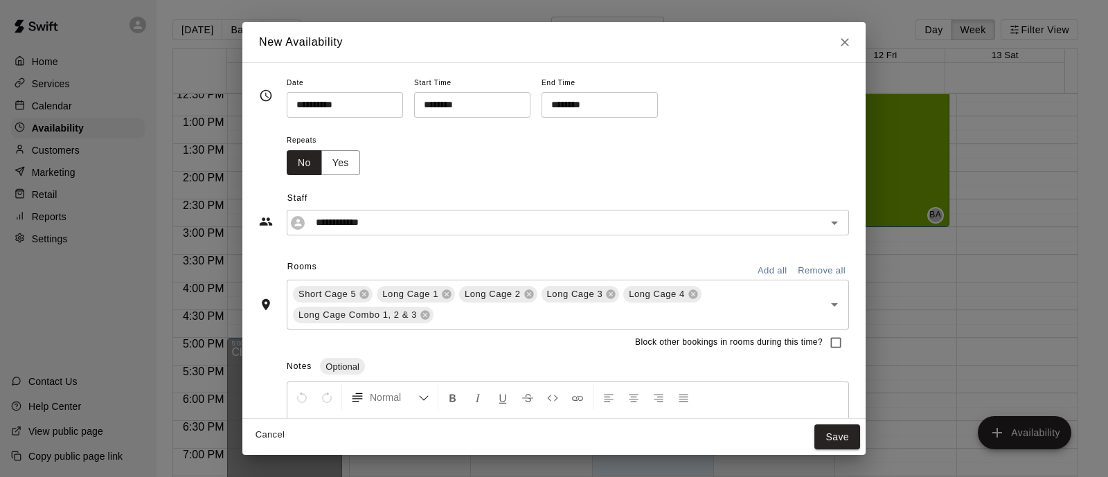
click at [837, 436] on button "Save" at bounding box center [838, 438] width 46 height 26
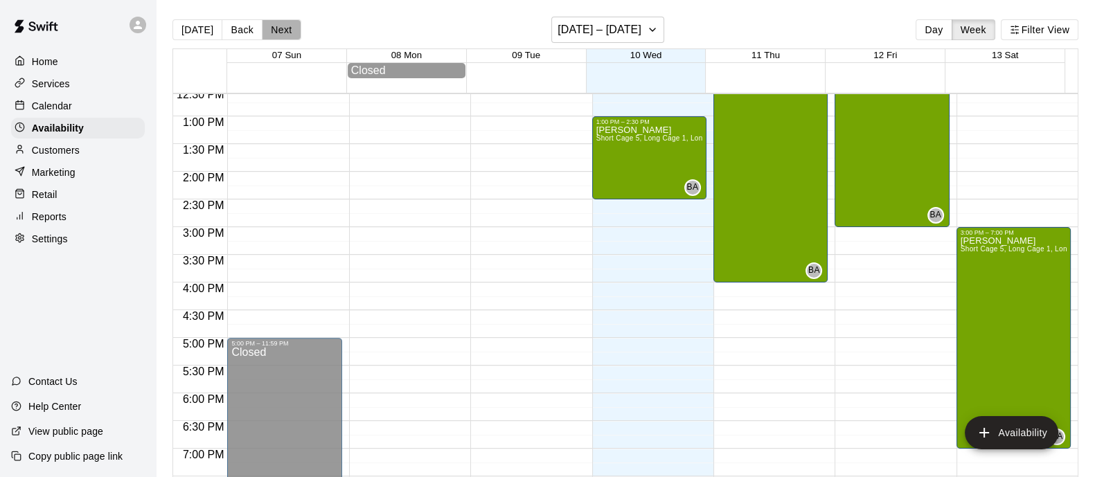
click at [294, 24] on button "Next" at bounding box center [281, 29] width 39 height 21
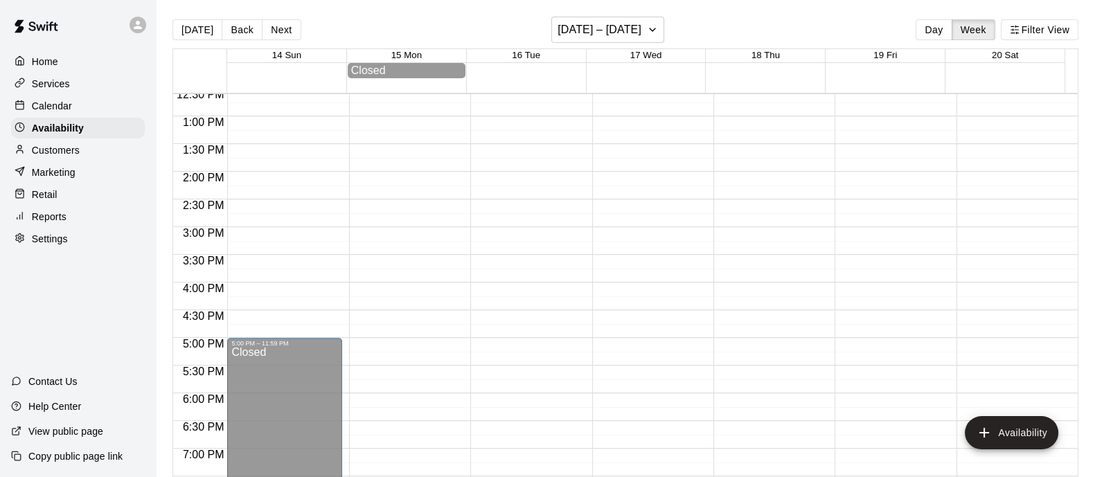
scroll to position [525, 0]
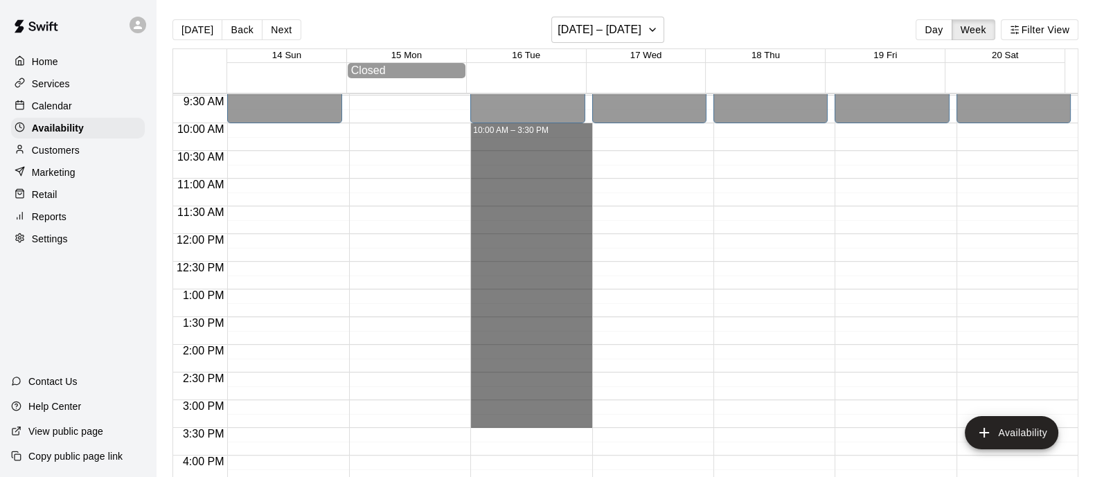
drag, startPoint x: 537, startPoint y: 131, endPoint x: 541, endPoint y: 418, distance: 286.8
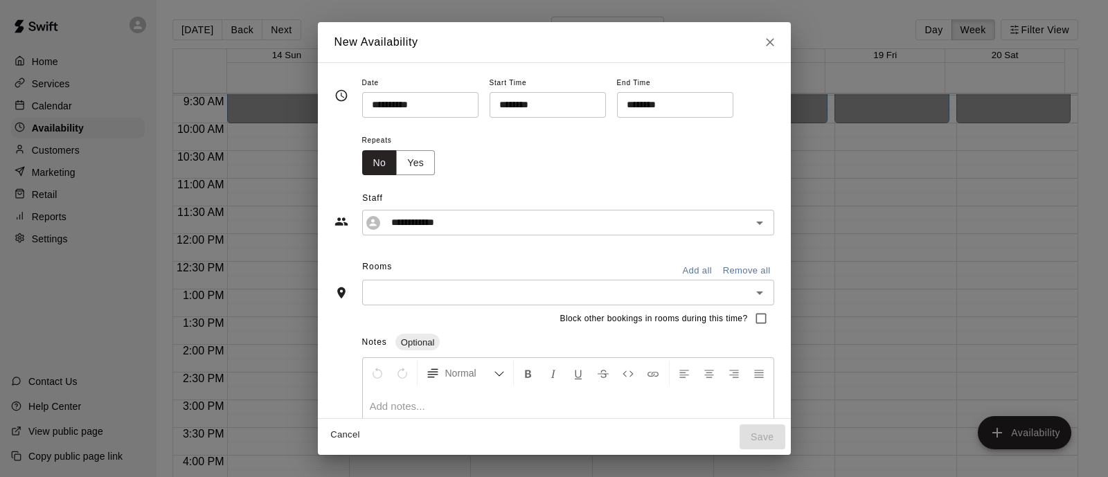
drag, startPoint x: 700, startPoint y: 272, endPoint x: 723, endPoint y: 284, distance: 25.1
click at [701, 274] on button "Add all" at bounding box center [697, 270] width 44 height 21
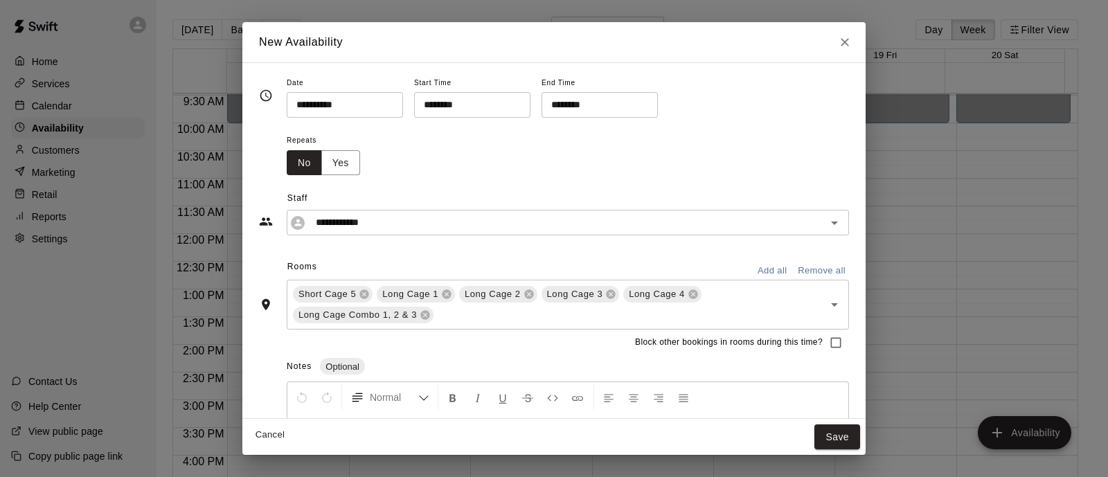
click at [840, 437] on button "Save" at bounding box center [838, 438] width 46 height 26
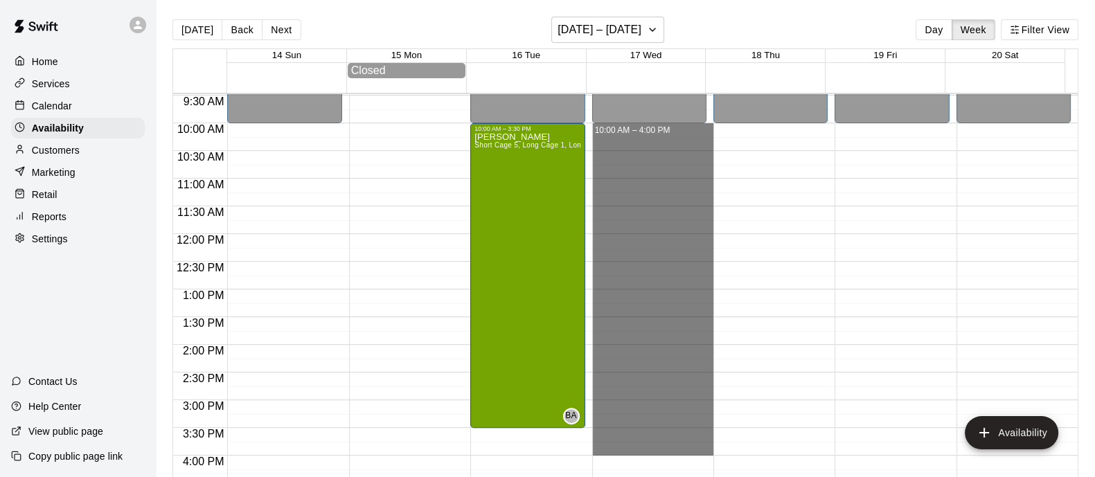
drag, startPoint x: 627, startPoint y: 132, endPoint x: 627, endPoint y: 445, distance: 313.1
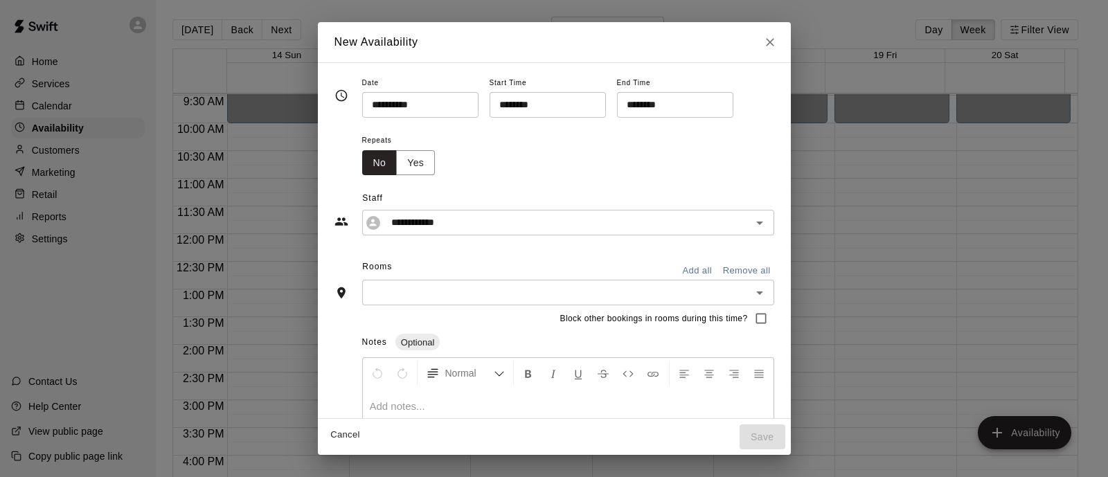
click at [710, 267] on button "Add all" at bounding box center [697, 270] width 44 height 21
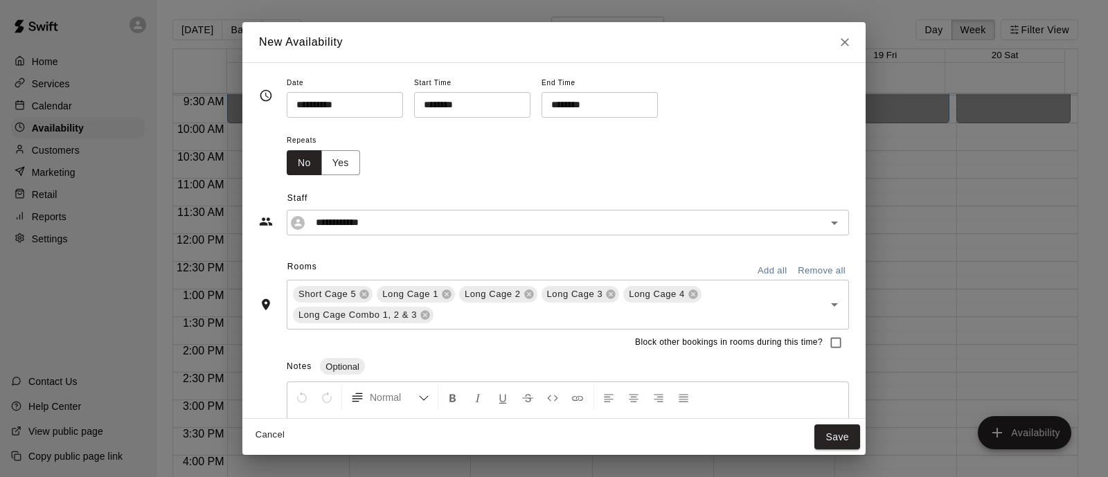
click at [838, 434] on button "Save" at bounding box center [838, 438] width 46 height 26
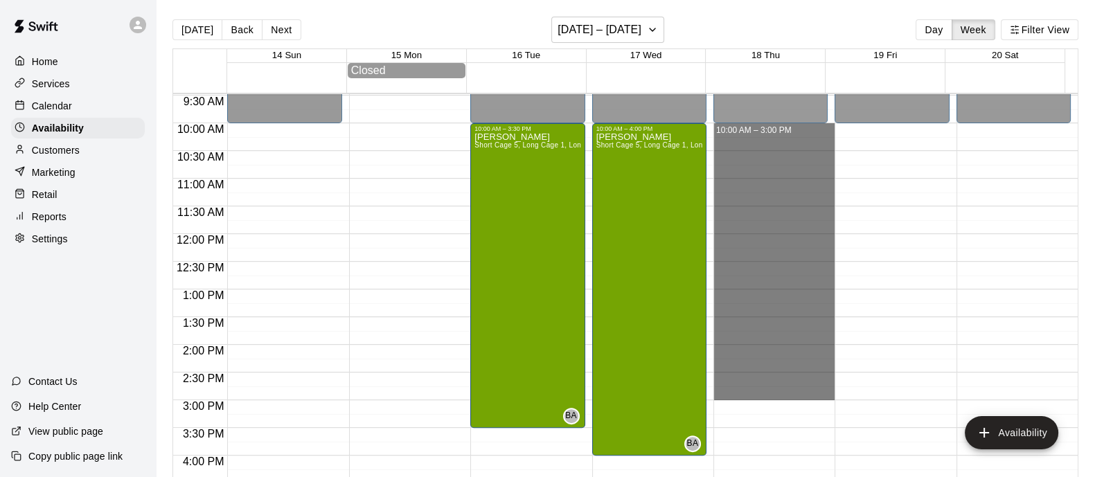
drag, startPoint x: 760, startPoint y: 131, endPoint x: 762, endPoint y: 391, distance: 259.8
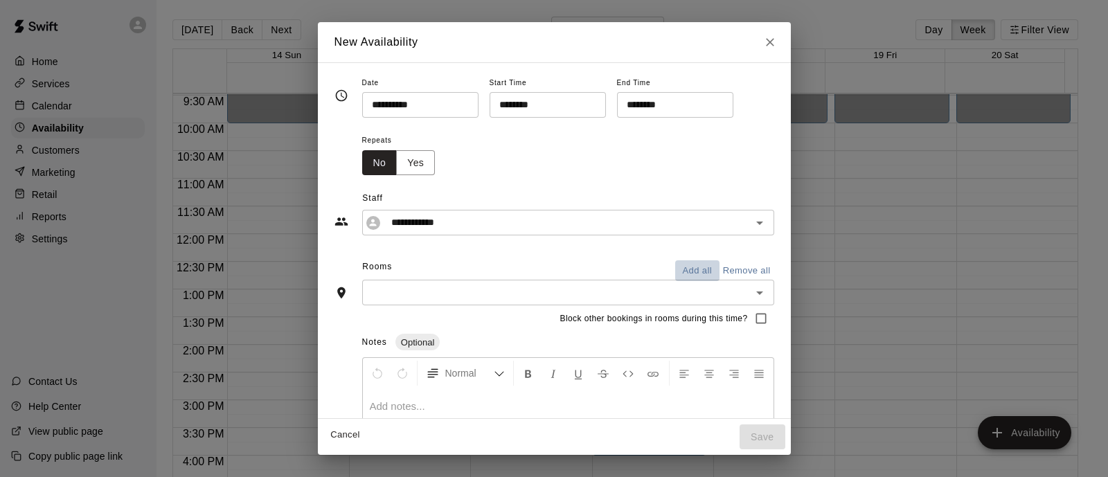
click at [704, 266] on button "Add all" at bounding box center [697, 270] width 44 height 21
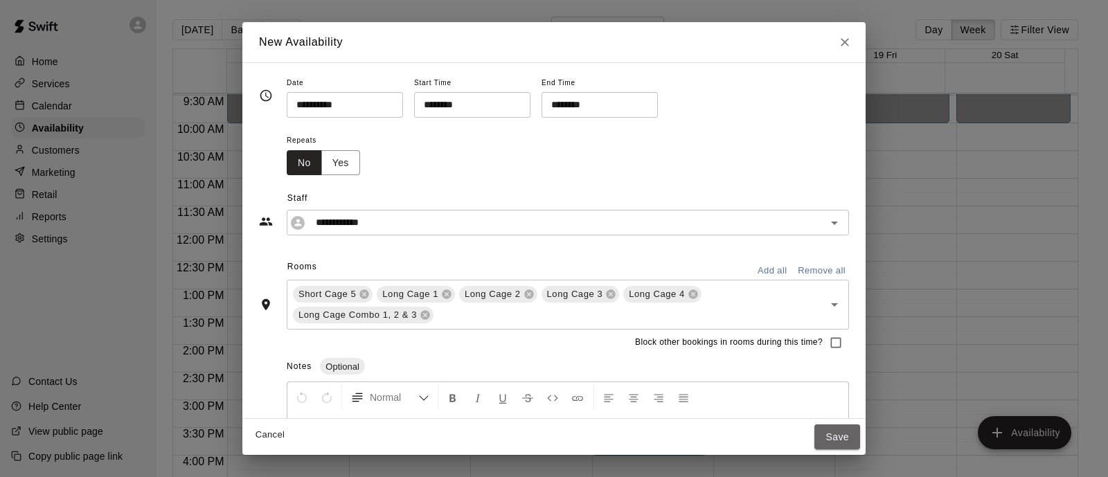
click at [854, 438] on button "Save" at bounding box center [838, 438] width 46 height 26
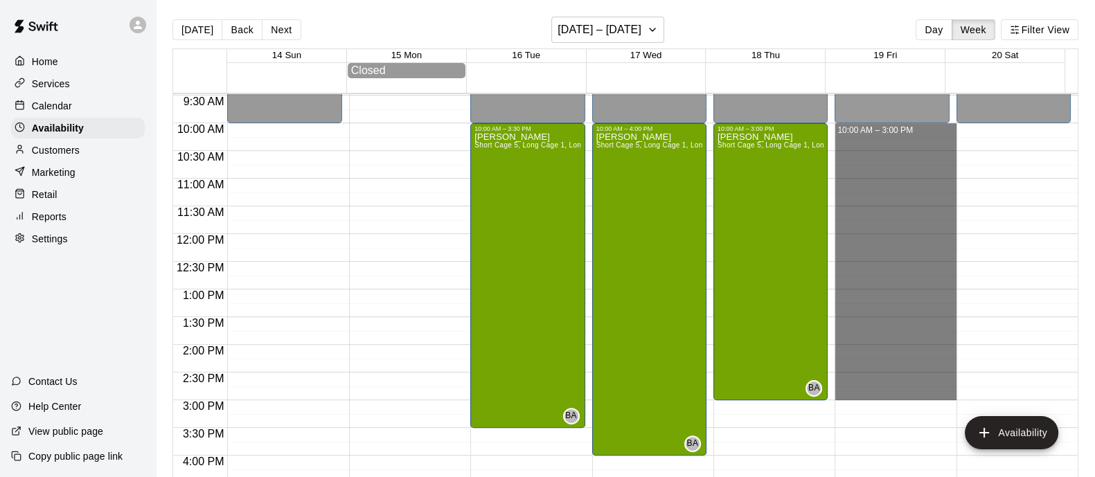
drag, startPoint x: 870, startPoint y: 130, endPoint x: 876, endPoint y: 398, distance: 268.2
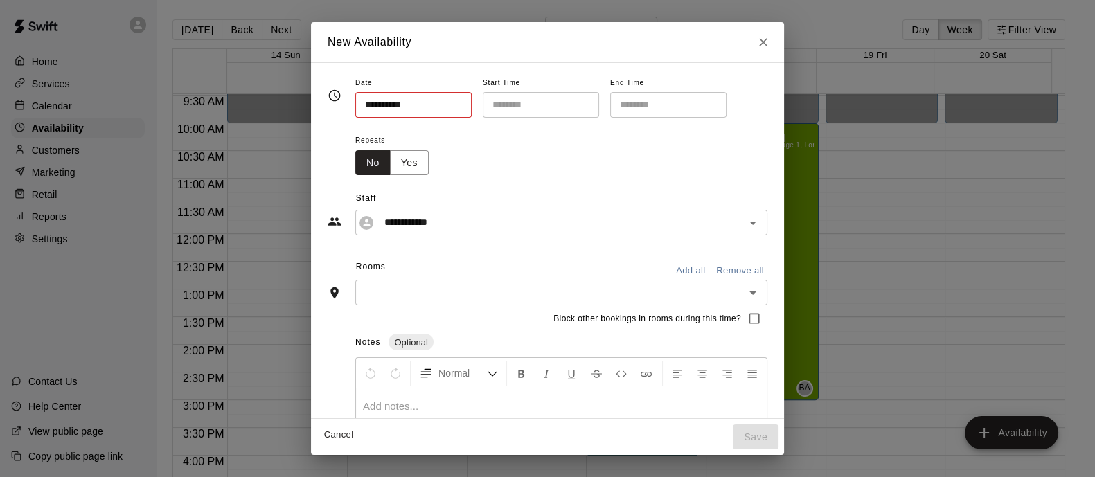
type input "**********"
type input "********"
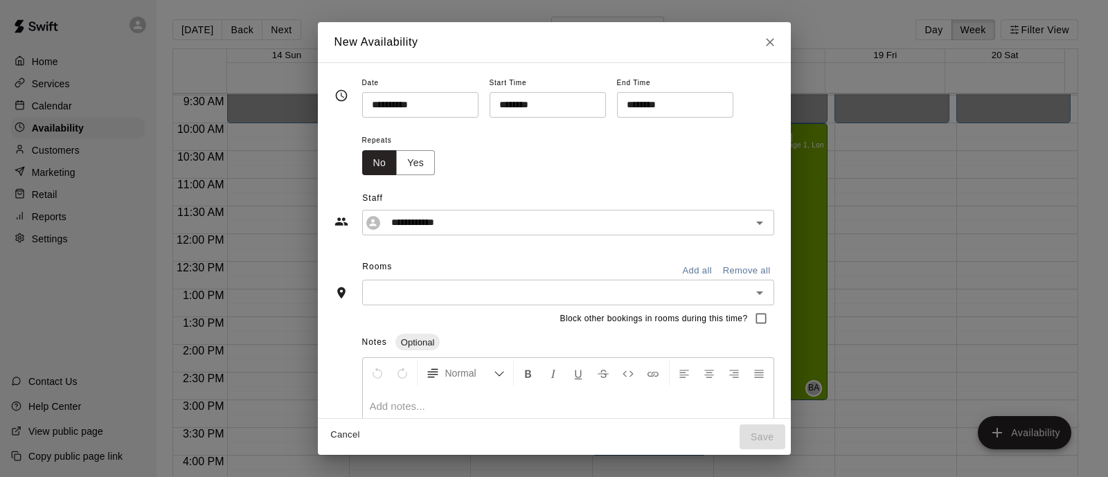
click at [695, 262] on button "Add all" at bounding box center [697, 270] width 44 height 21
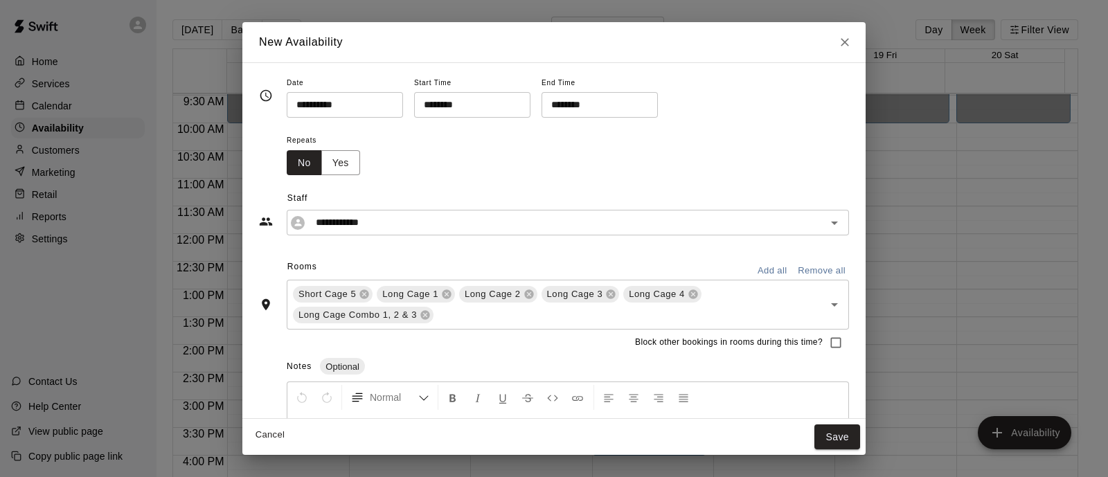
click at [837, 431] on button "Save" at bounding box center [838, 438] width 46 height 26
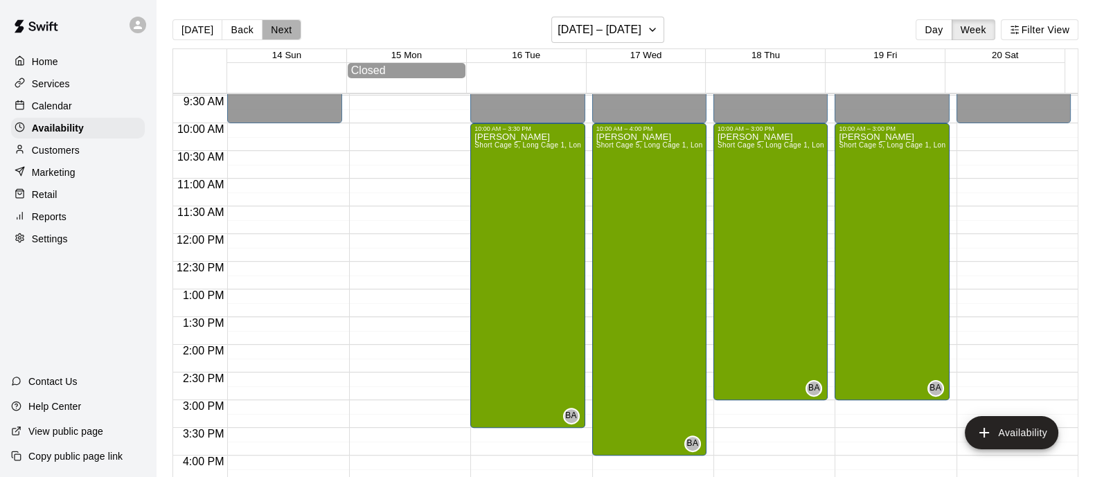
click at [278, 33] on button "Next" at bounding box center [281, 29] width 39 height 21
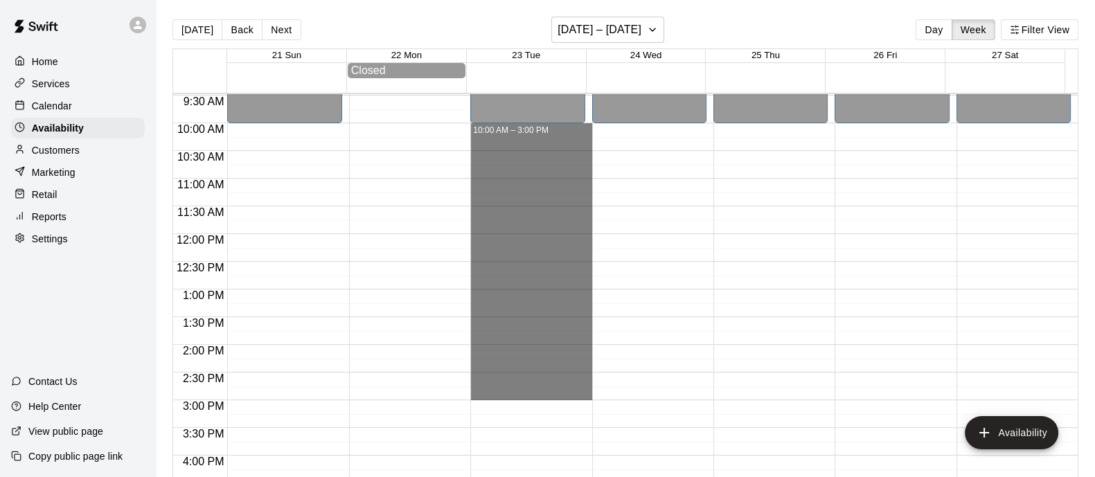
drag, startPoint x: 524, startPoint y: 133, endPoint x: 522, endPoint y: 396, distance: 263.2
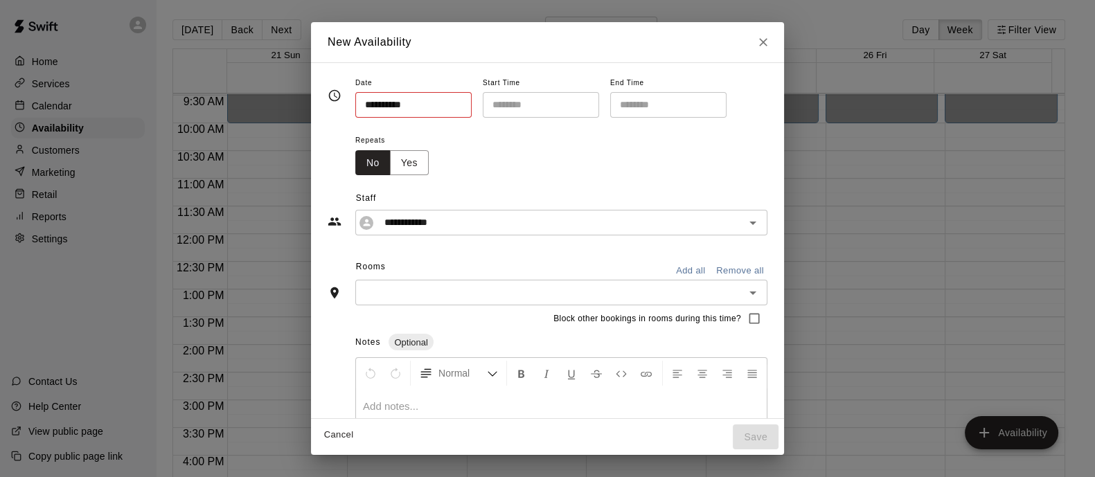
type input "**********"
type input "********"
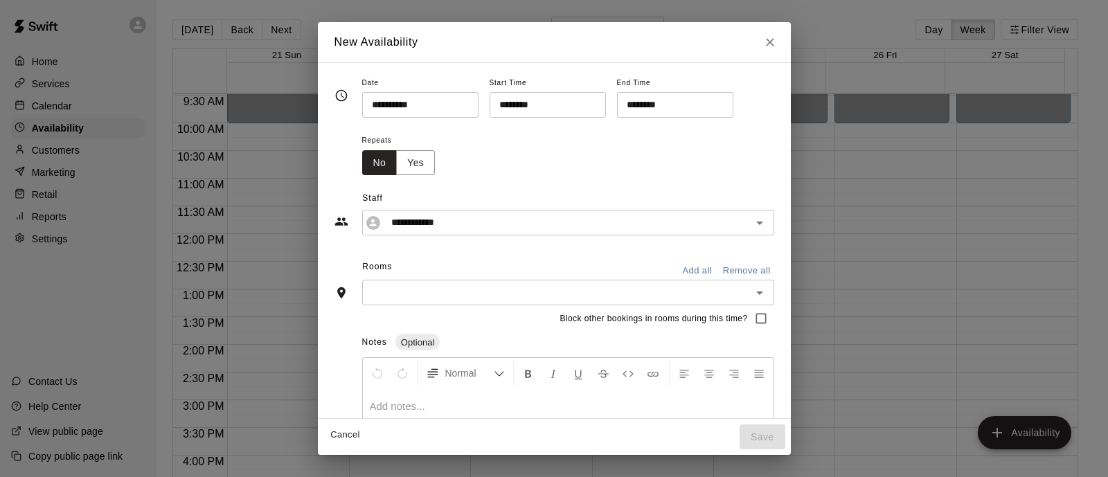
click at [695, 267] on button "Add all" at bounding box center [697, 270] width 44 height 21
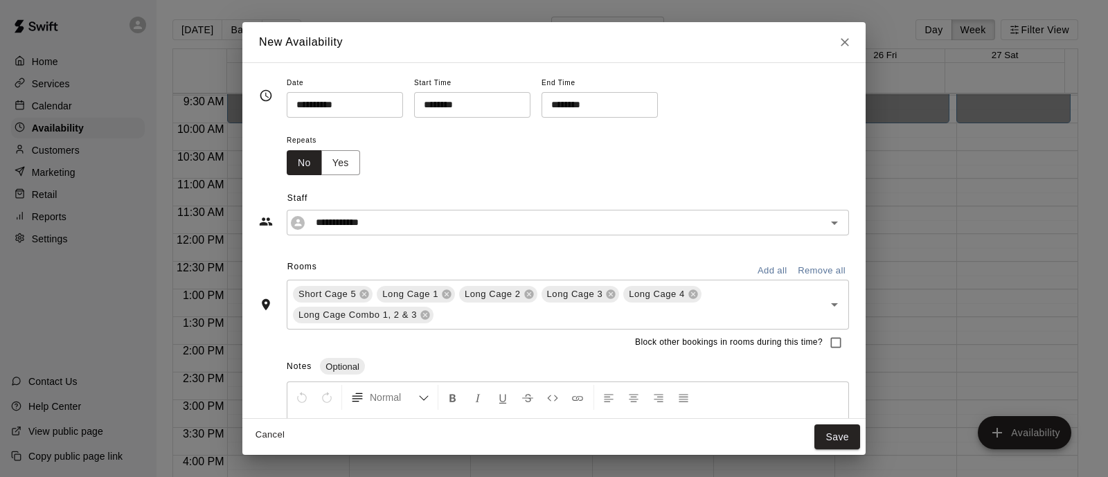
click at [344, 161] on button "Yes" at bounding box center [340, 163] width 39 height 26
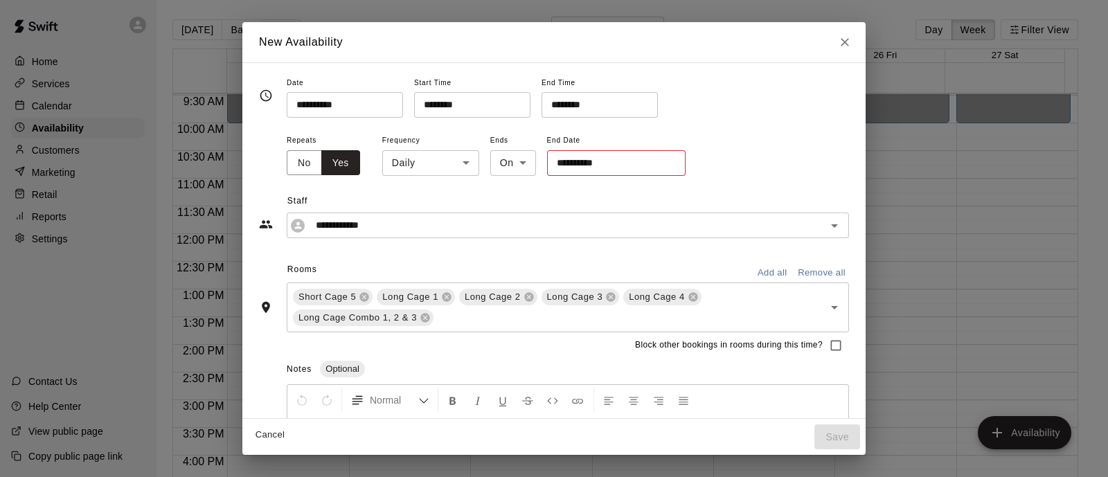
click at [626, 161] on input "**********" at bounding box center [611, 163] width 129 height 26
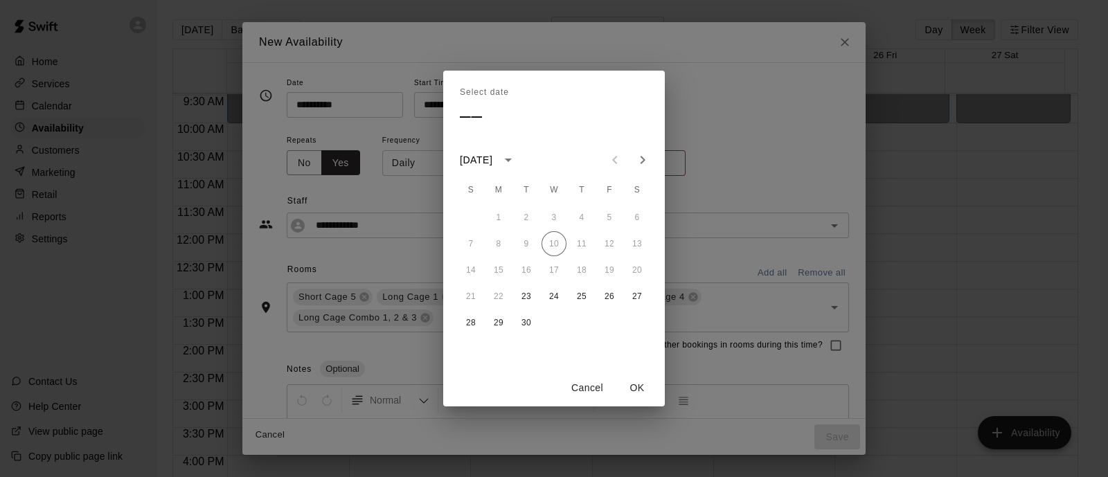
click at [586, 393] on button "Cancel" at bounding box center [587, 388] width 44 height 26
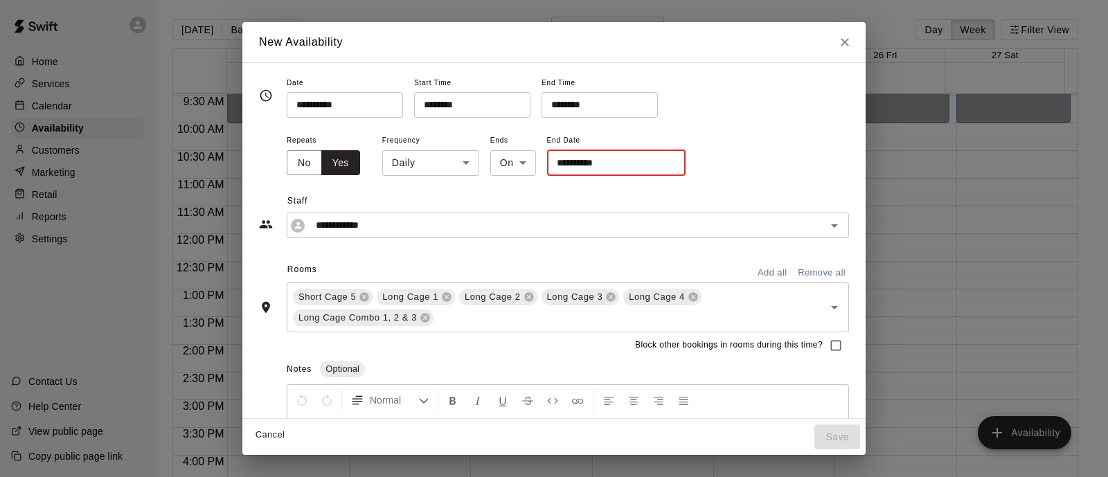
drag, startPoint x: 296, startPoint y: 151, endPoint x: 327, endPoint y: 181, distance: 42.6
click at [296, 152] on button "No" at bounding box center [304, 163] width 35 height 26
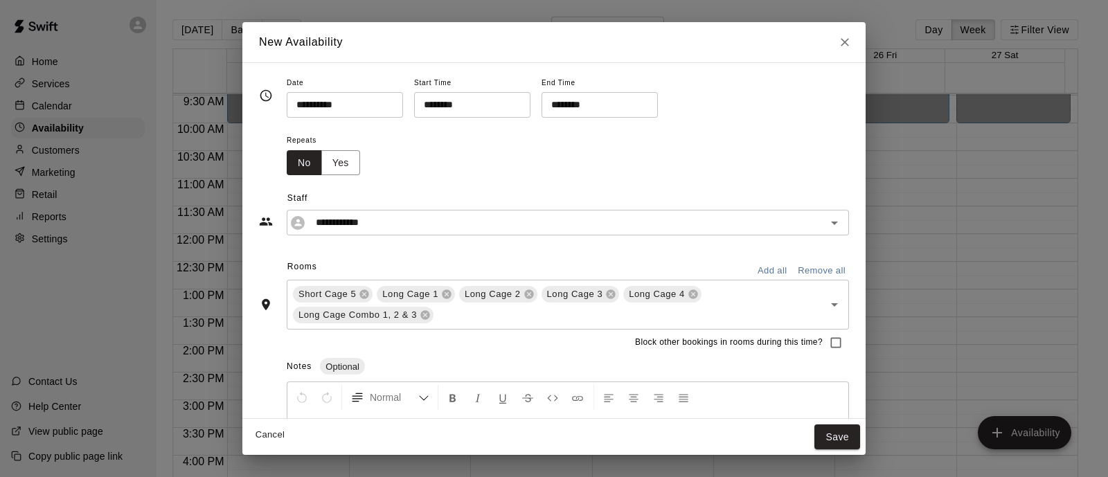
click at [842, 432] on button "Save" at bounding box center [838, 438] width 46 height 26
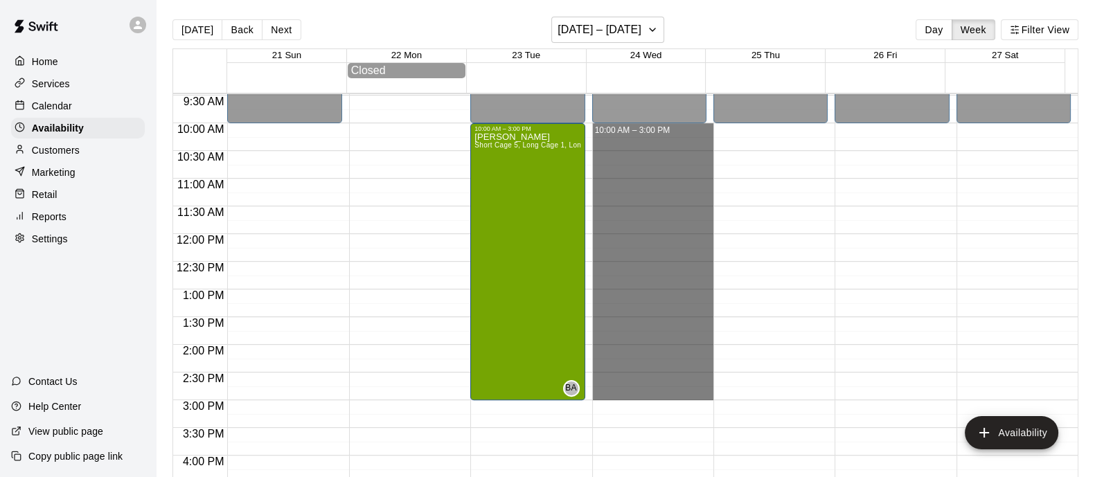
drag, startPoint x: 630, startPoint y: 130, endPoint x: 647, endPoint y: 389, distance: 259.6
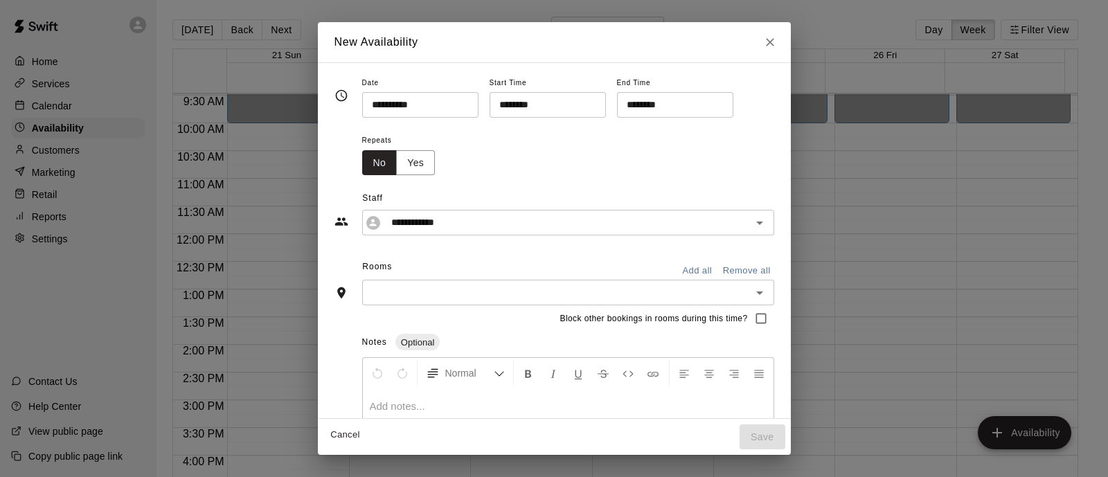
drag, startPoint x: 686, startPoint y: 260, endPoint x: 704, endPoint y: 276, distance: 23.6
click at [693, 268] on div "Rooms Add all Remove all" at bounding box center [555, 268] width 440 height 24
click at [700, 268] on button "Add all" at bounding box center [697, 270] width 44 height 21
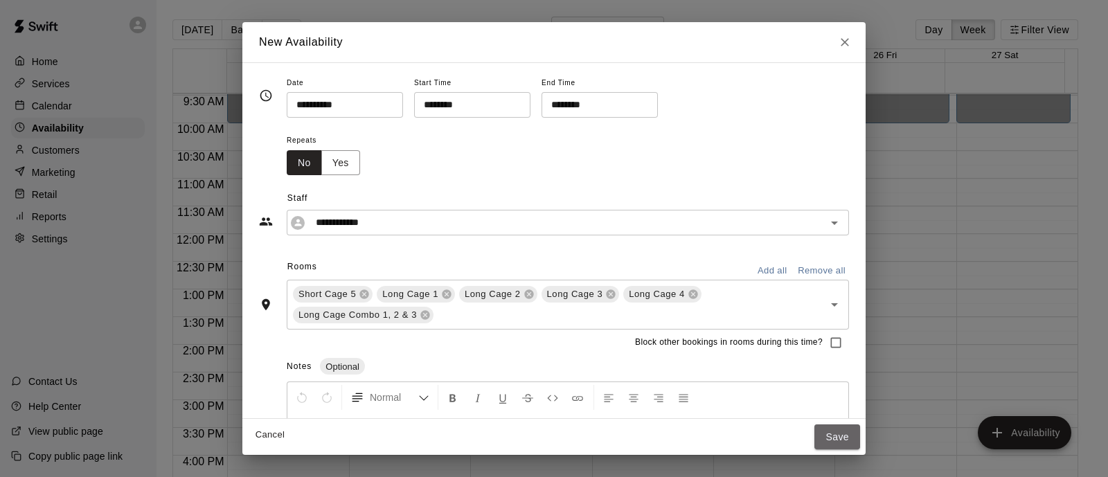
click at [849, 444] on button "Save" at bounding box center [838, 438] width 46 height 26
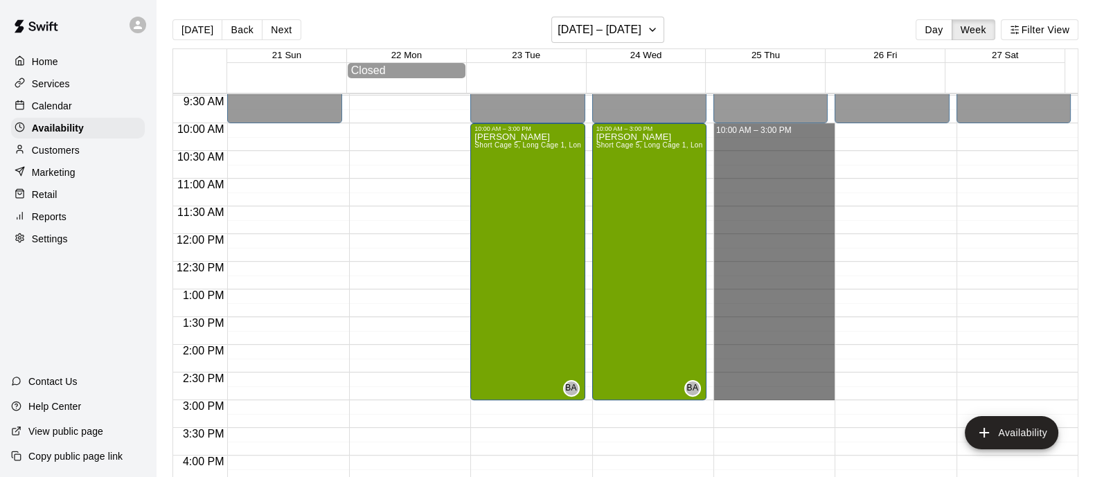
drag, startPoint x: 769, startPoint y: 131, endPoint x: 768, endPoint y: 399, distance: 268.1
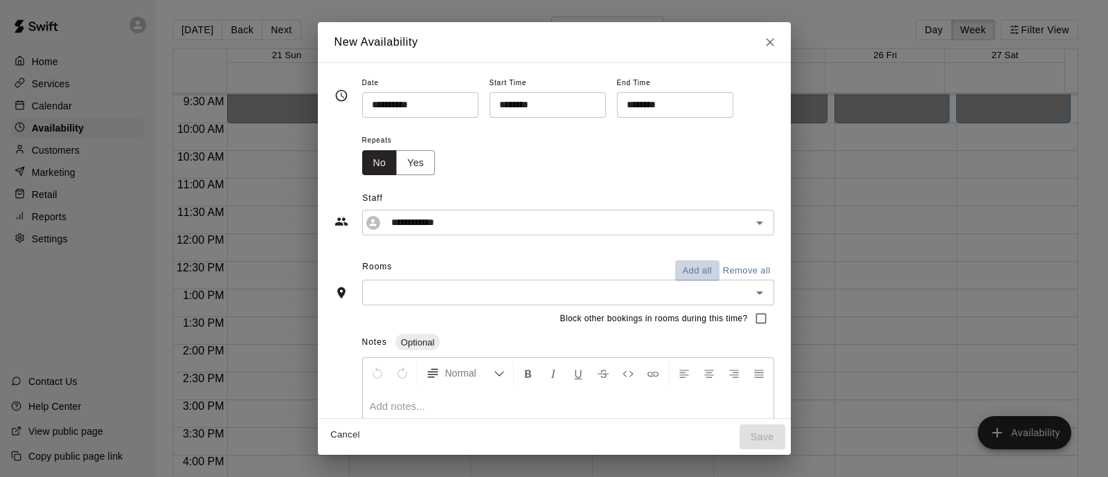
drag, startPoint x: 686, startPoint y: 265, endPoint x: 704, endPoint y: 274, distance: 20.5
click at [686, 265] on button "Add all" at bounding box center [697, 270] width 44 height 21
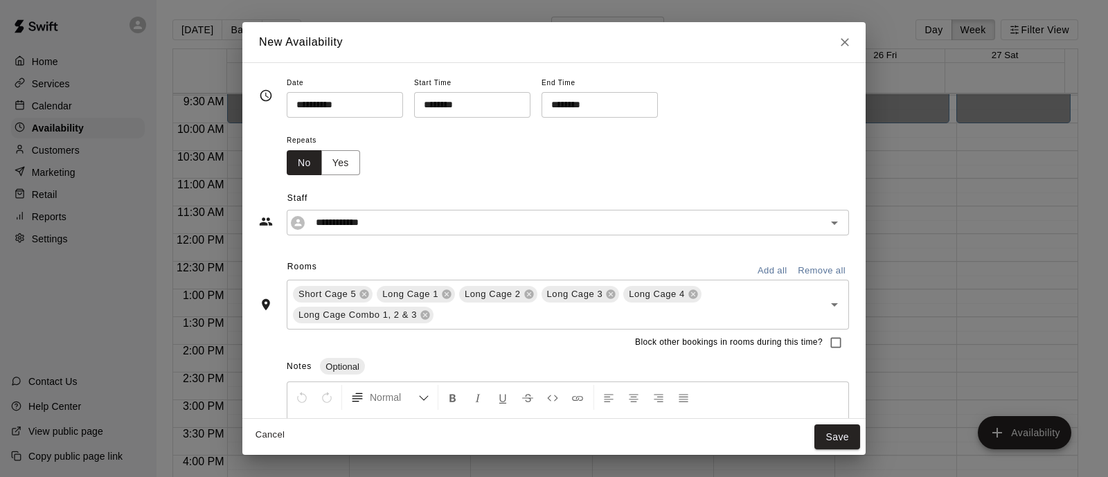
click at [835, 437] on button "Save" at bounding box center [838, 438] width 46 height 26
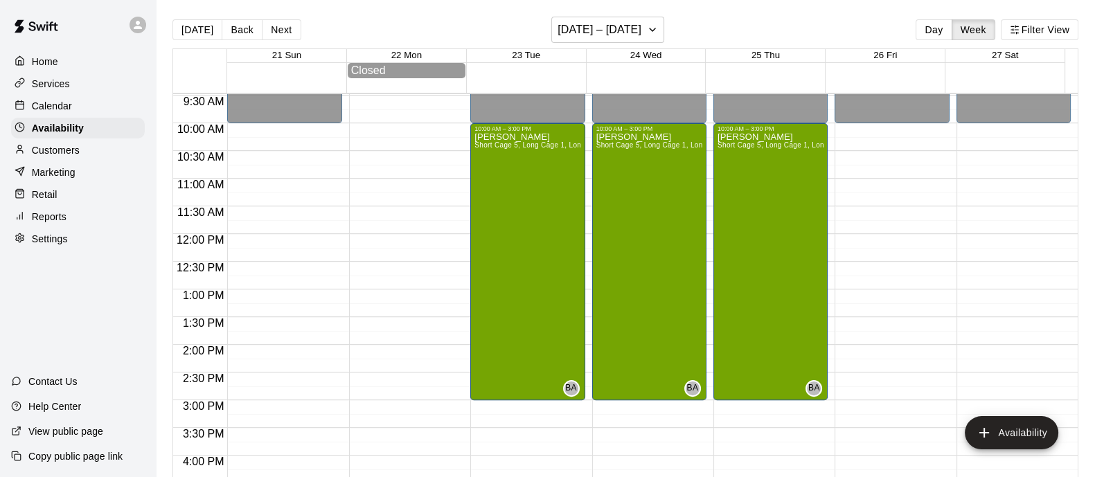
scroll to position [698, 0]
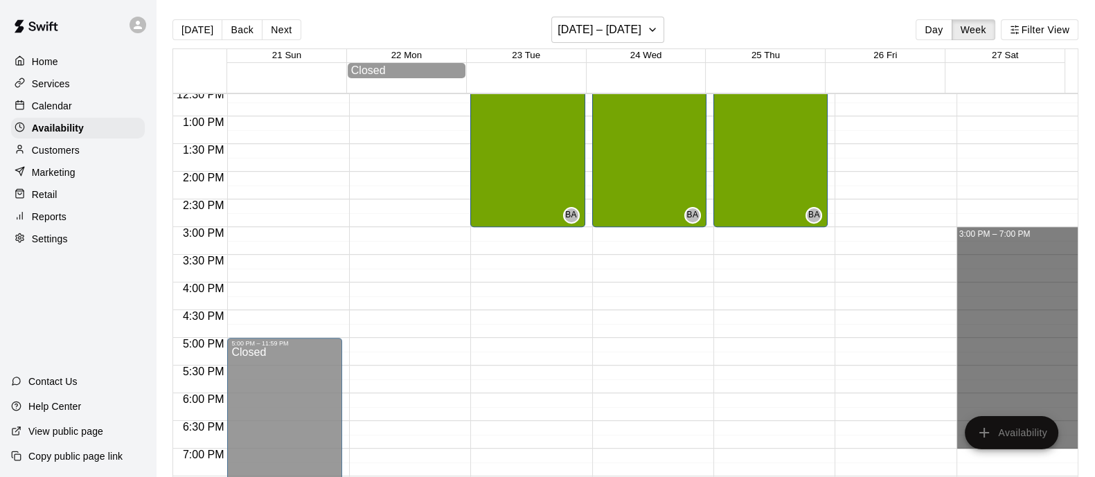
drag, startPoint x: 980, startPoint y: 236, endPoint x: 997, endPoint y: 438, distance: 203.6
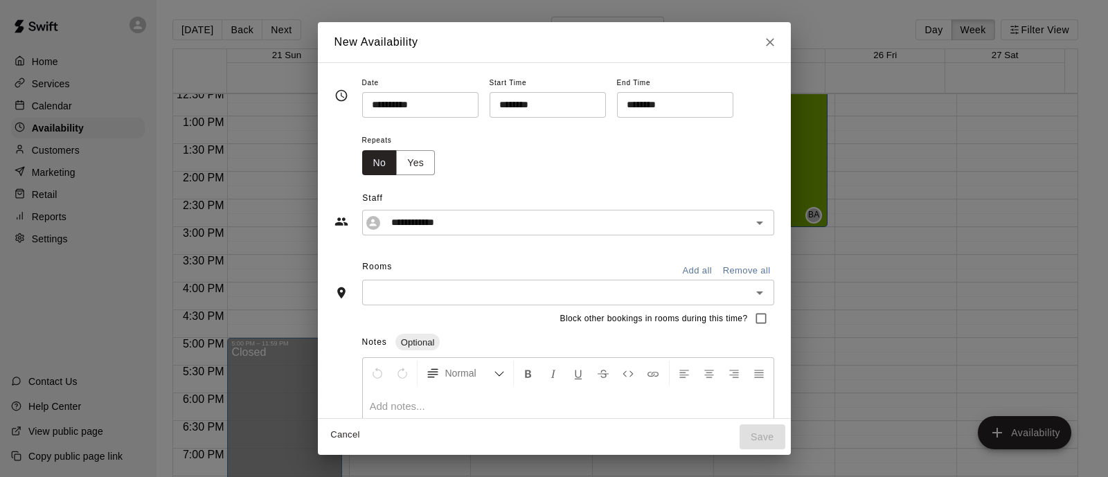
drag, startPoint x: 708, startPoint y: 265, endPoint x: 714, endPoint y: 276, distance: 12.4
click at [709, 265] on button "Add all" at bounding box center [697, 270] width 44 height 21
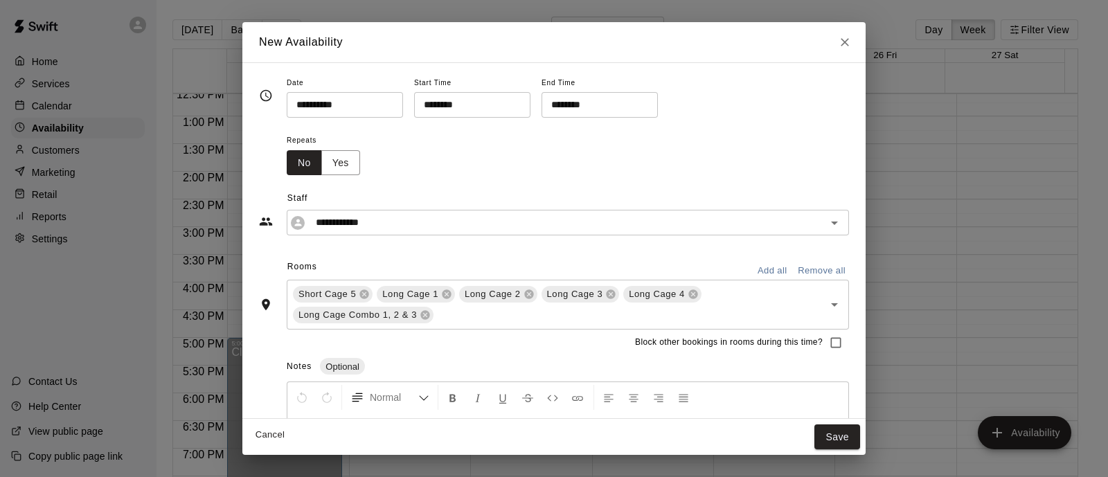
click at [821, 429] on button "Save" at bounding box center [838, 438] width 46 height 26
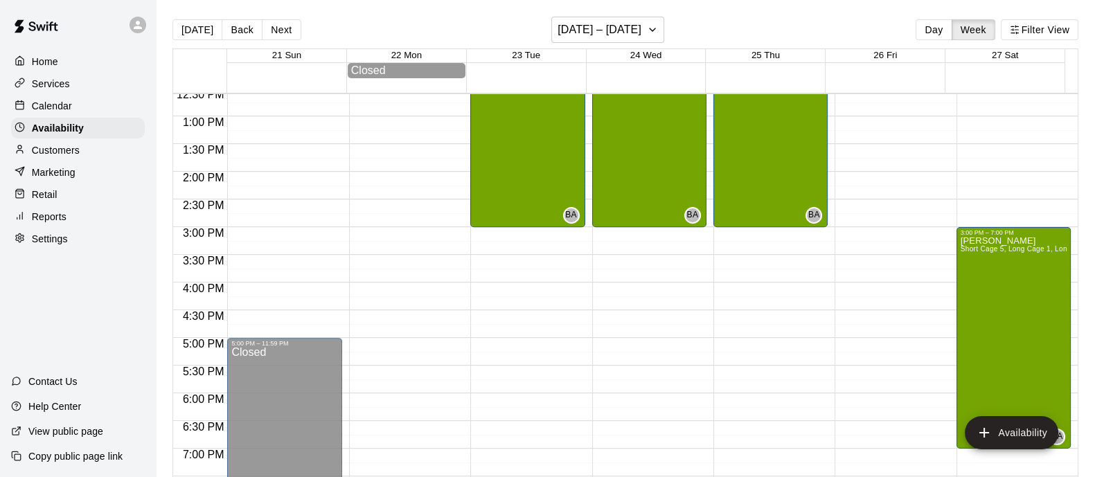
click at [278, 33] on button "Next" at bounding box center [281, 29] width 39 height 21
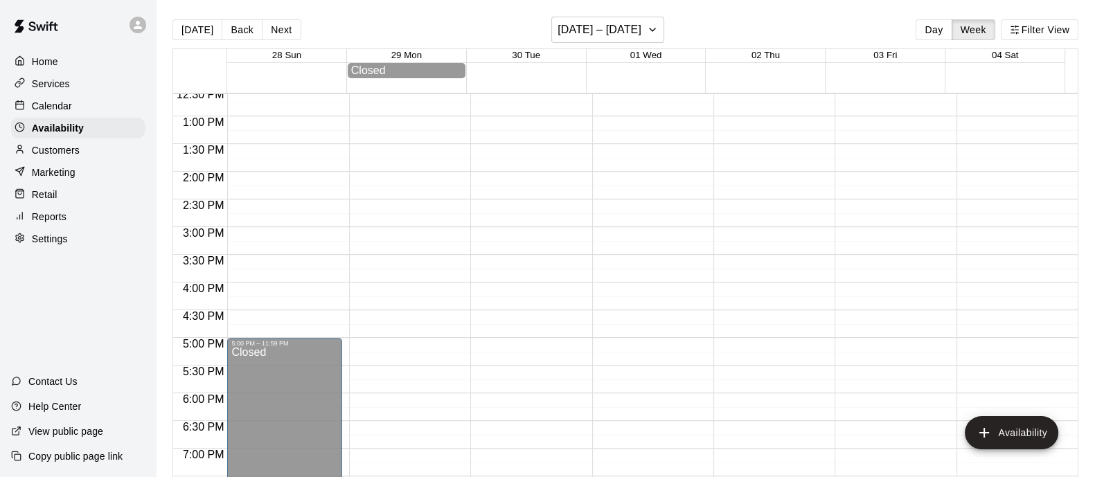
click at [209, 24] on button "[DATE]" at bounding box center [197, 29] width 50 height 21
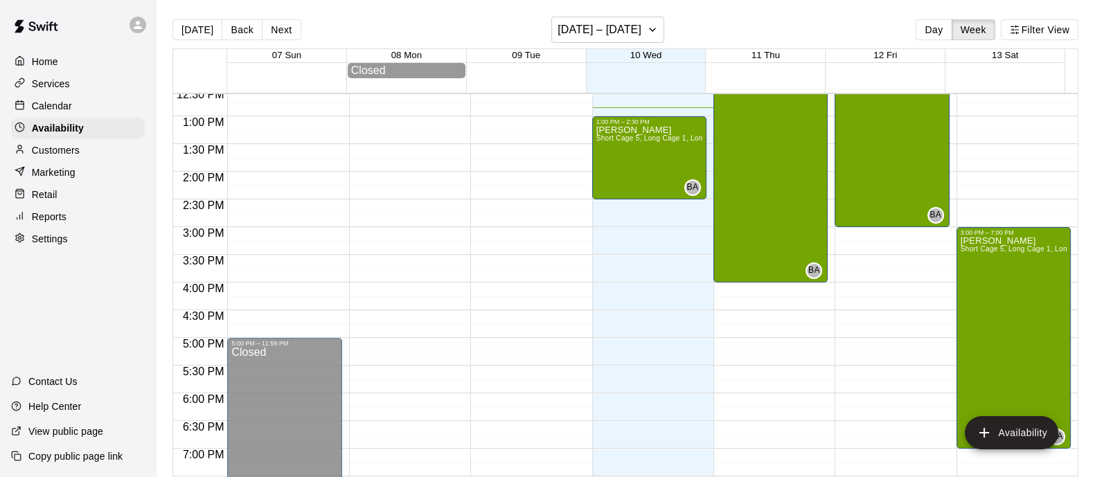
click at [63, 111] on p "Calendar" at bounding box center [52, 106] width 40 height 14
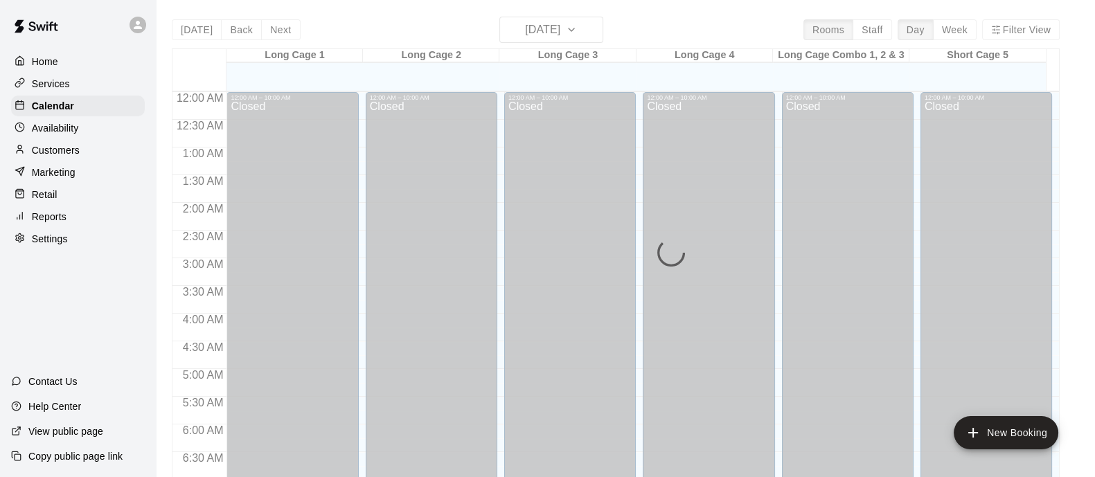
scroll to position [711, 0]
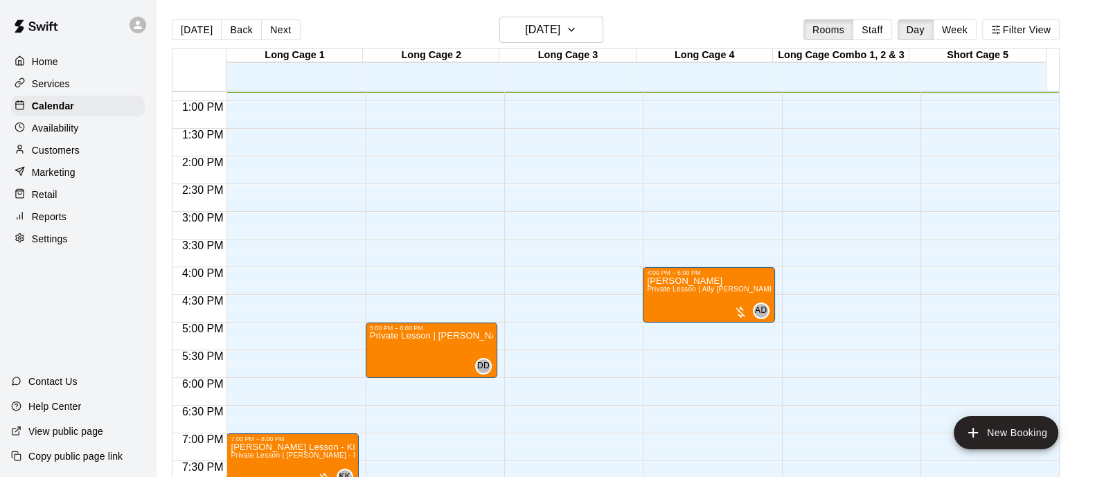
click at [186, 24] on button "[DATE]" at bounding box center [197, 29] width 50 height 21
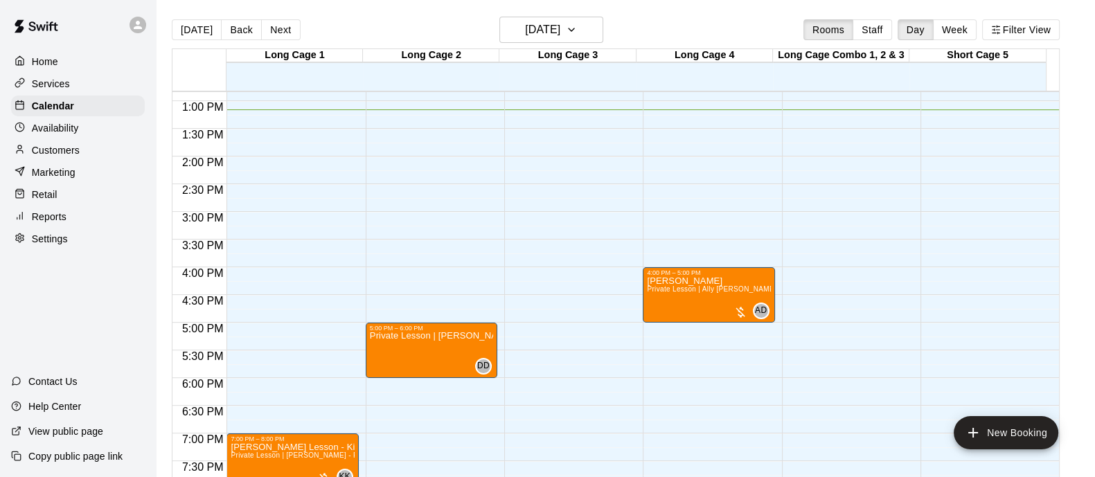
click at [61, 87] on p "Services" at bounding box center [51, 84] width 38 height 14
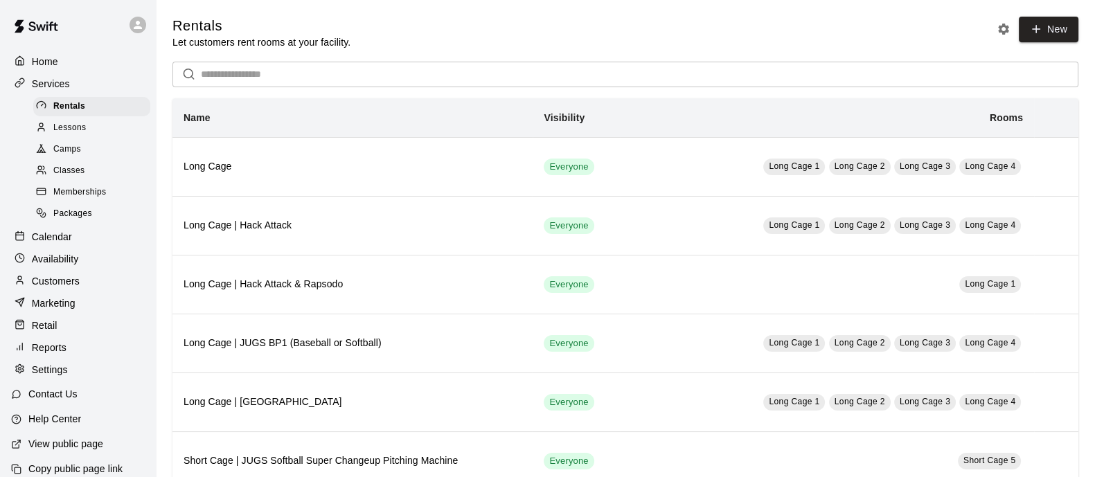
click at [61, 242] on p "Calendar" at bounding box center [52, 237] width 40 height 14
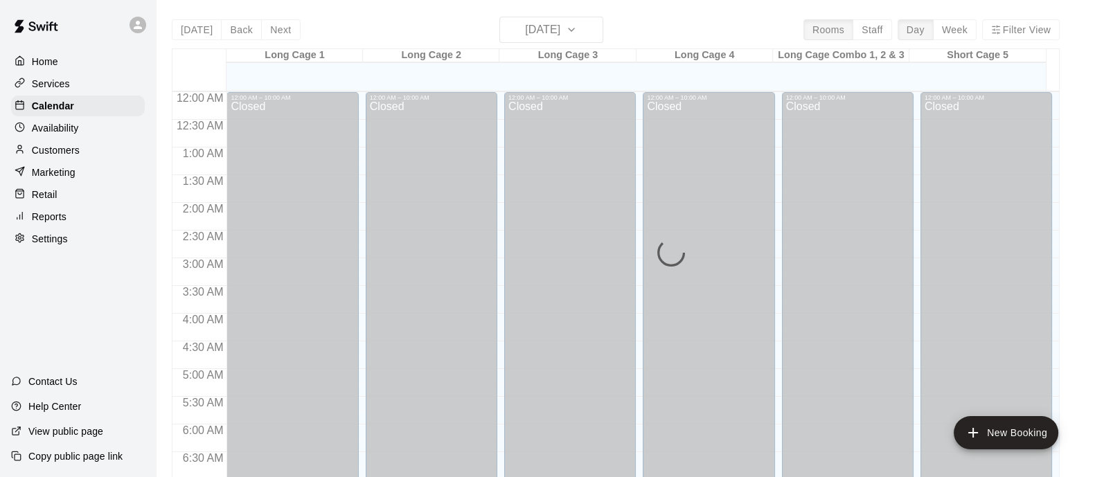
scroll to position [729, 0]
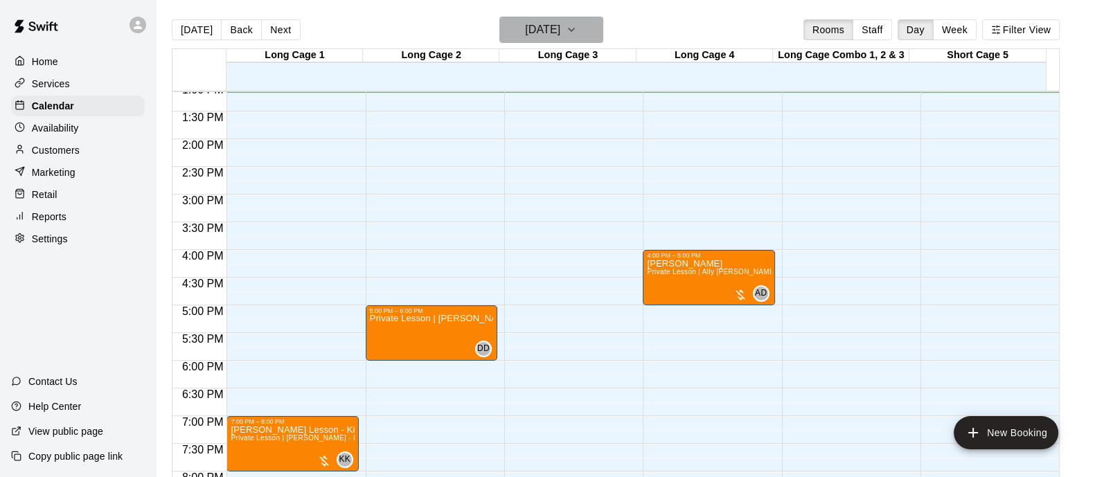
click at [577, 21] on icon "button" at bounding box center [571, 29] width 11 height 17
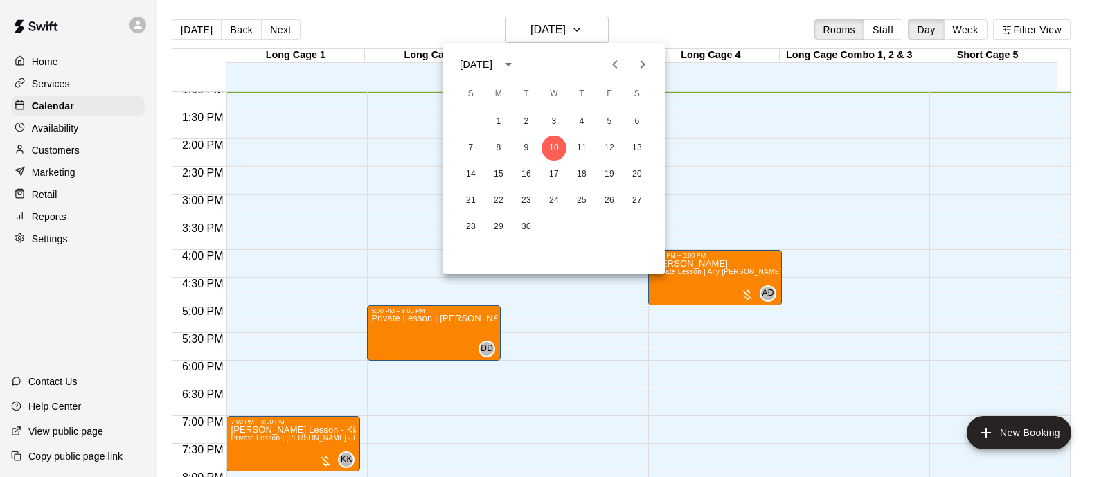
click at [645, 69] on icon "Next month" at bounding box center [643, 64] width 17 height 17
click at [636, 125] on button "4" at bounding box center [637, 121] width 25 height 25
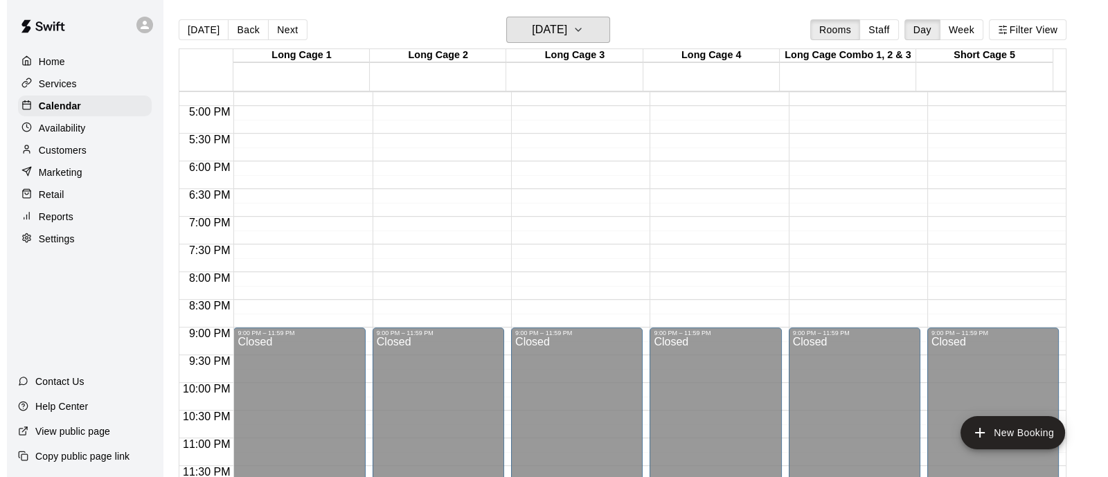
scroll to position [322, 0]
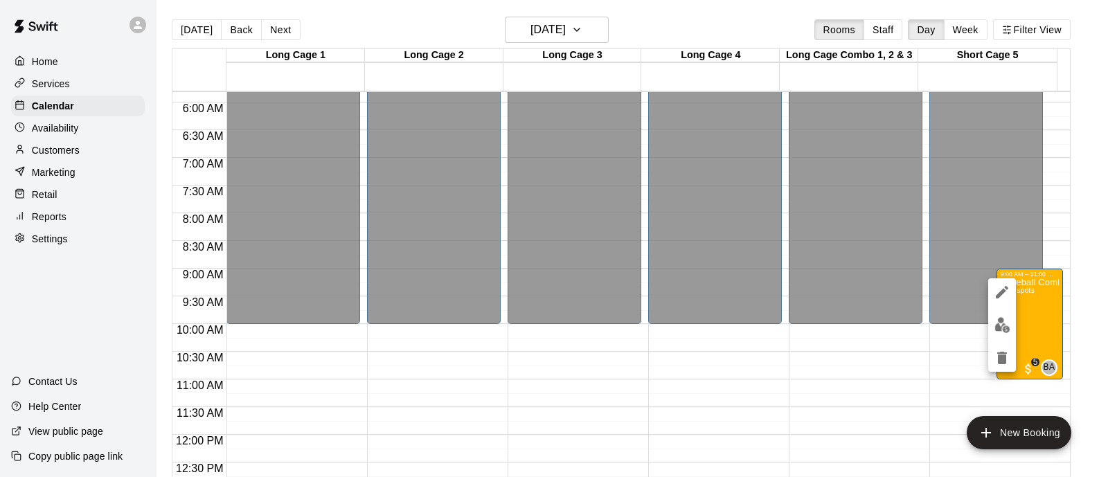
click at [1001, 315] on button "edit" at bounding box center [1003, 325] width 28 height 27
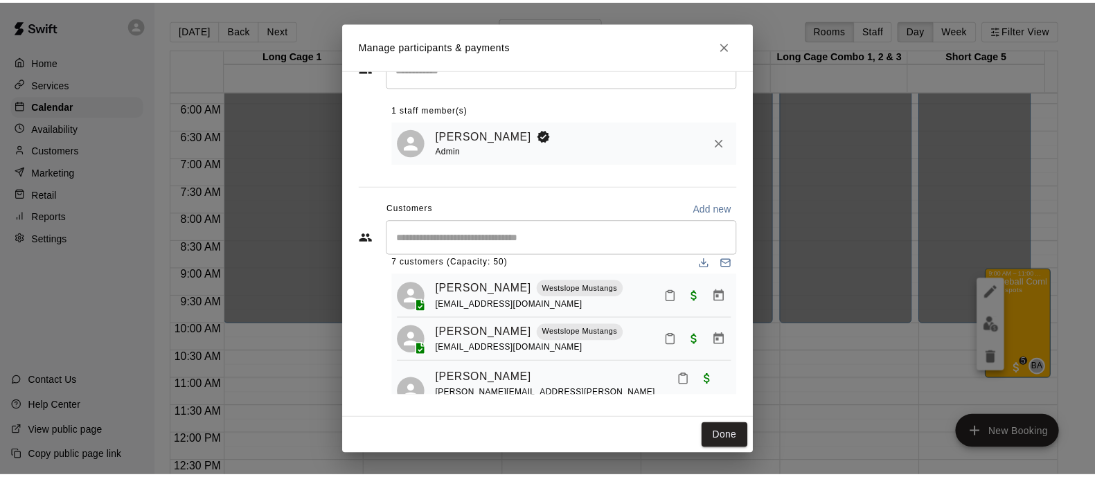
scroll to position [0, 0]
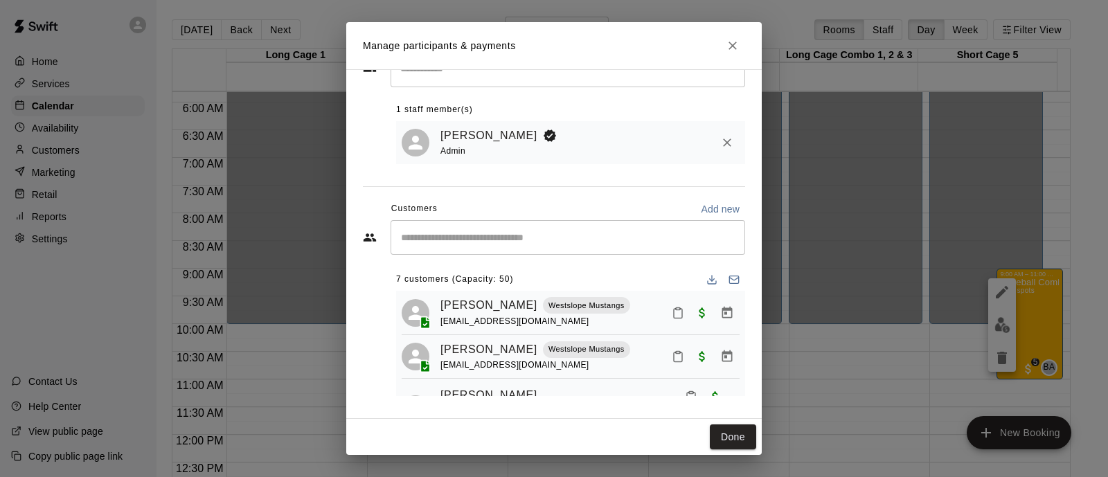
click at [745, 434] on button "Done" at bounding box center [733, 438] width 46 height 26
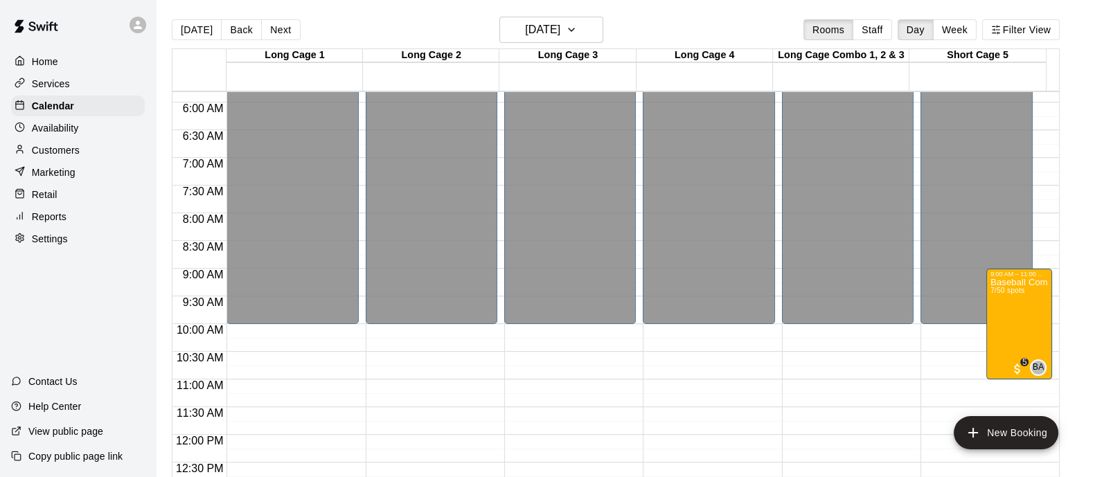
click at [66, 105] on p "Calendar" at bounding box center [53, 106] width 42 height 14
click at [194, 24] on button "[DATE]" at bounding box center [197, 29] width 50 height 21
